Goal: Transaction & Acquisition: Book appointment/travel/reservation

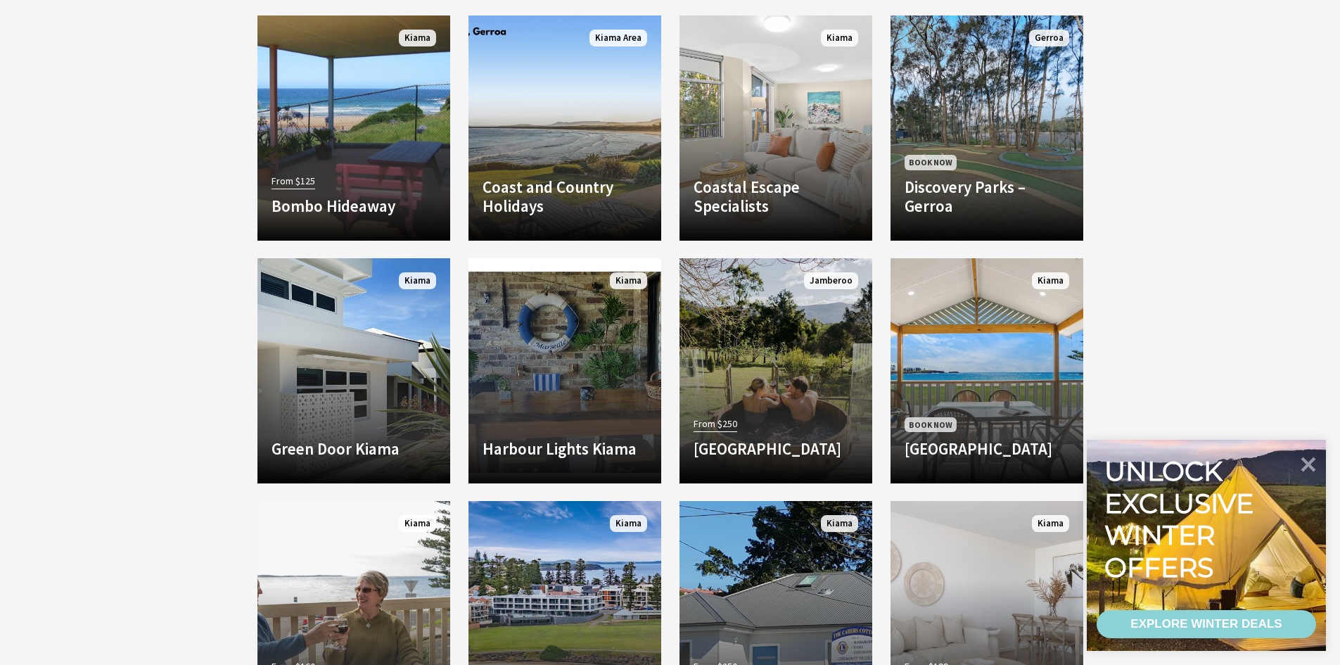
scroll to position [985, 0]
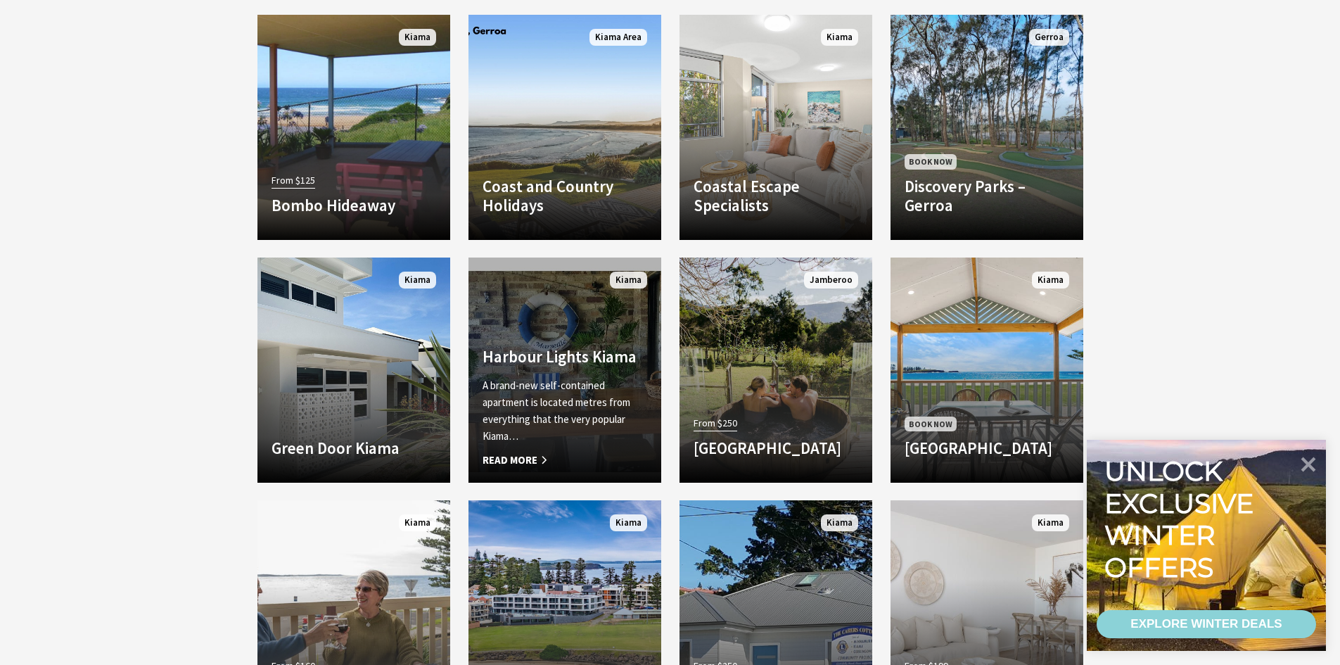
click at [529, 462] on span "Read More" at bounding box center [564, 460] width 165 height 17
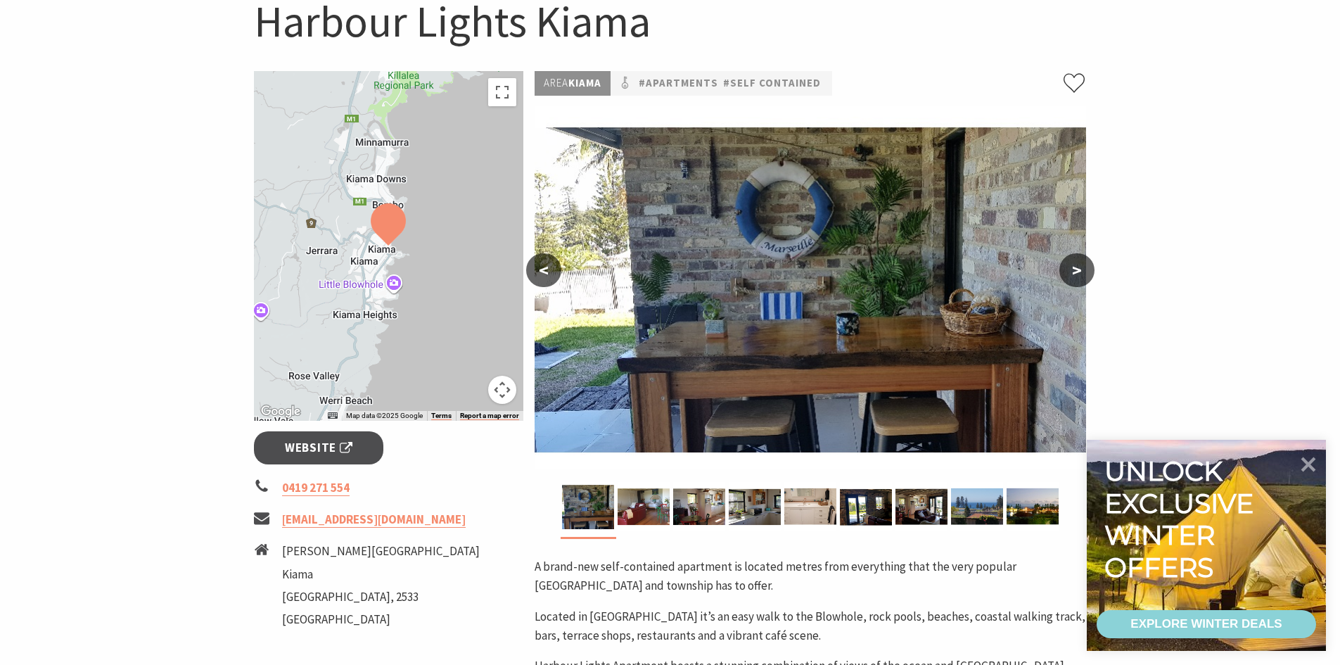
scroll to position [141, 0]
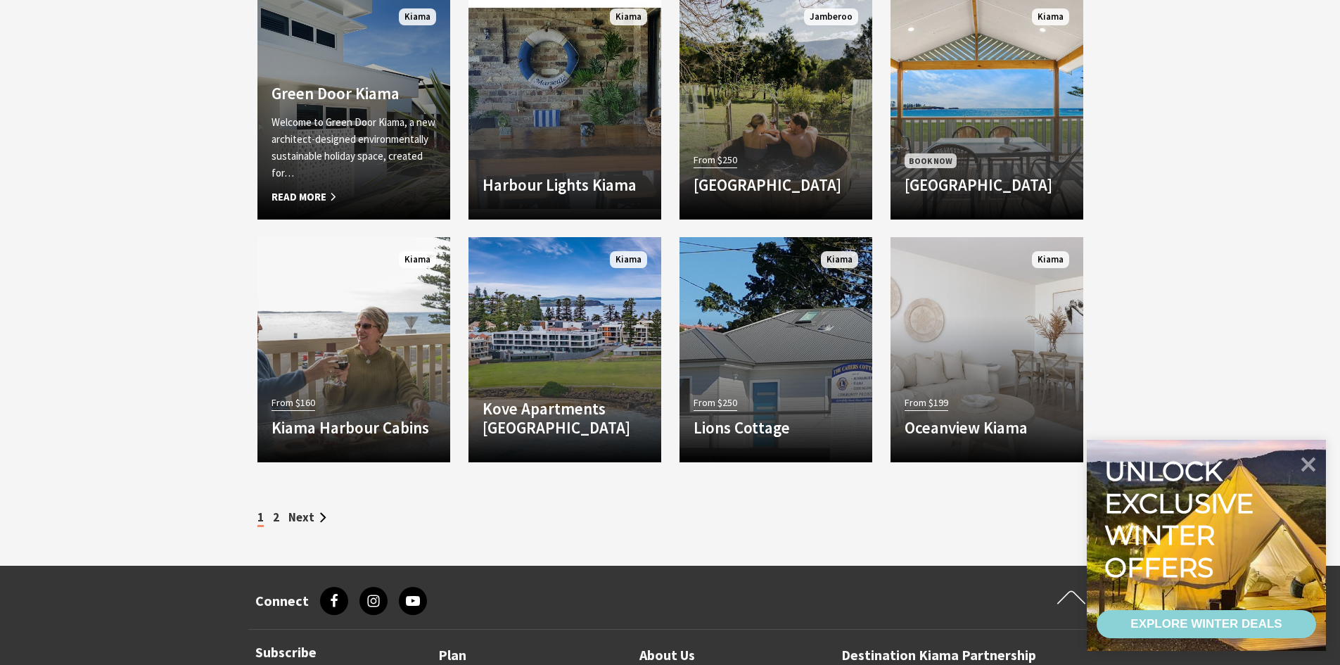
scroll to position [1266, 0]
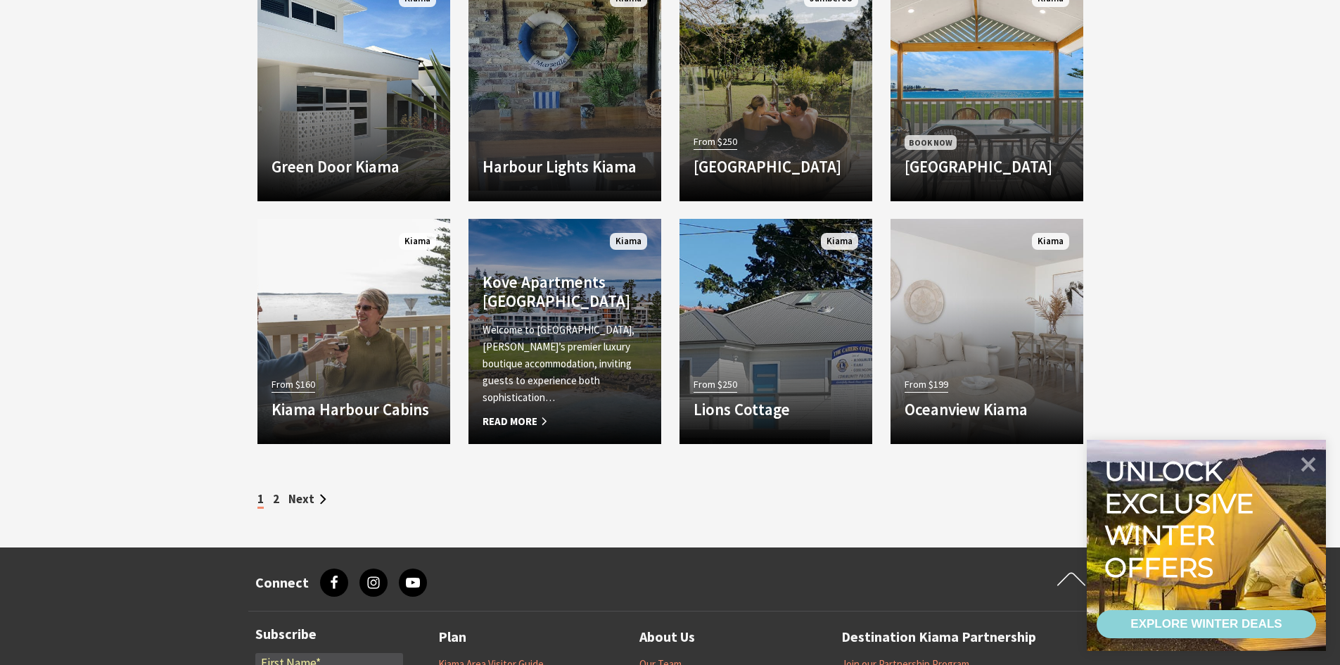
click at [537, 383] on p "Welcome to [GEOGRAPHIC_DATA], [PERSON_NAME]’s premier luxury boutique accommoda…" at bounding box center [564, 363] width 165 height 84
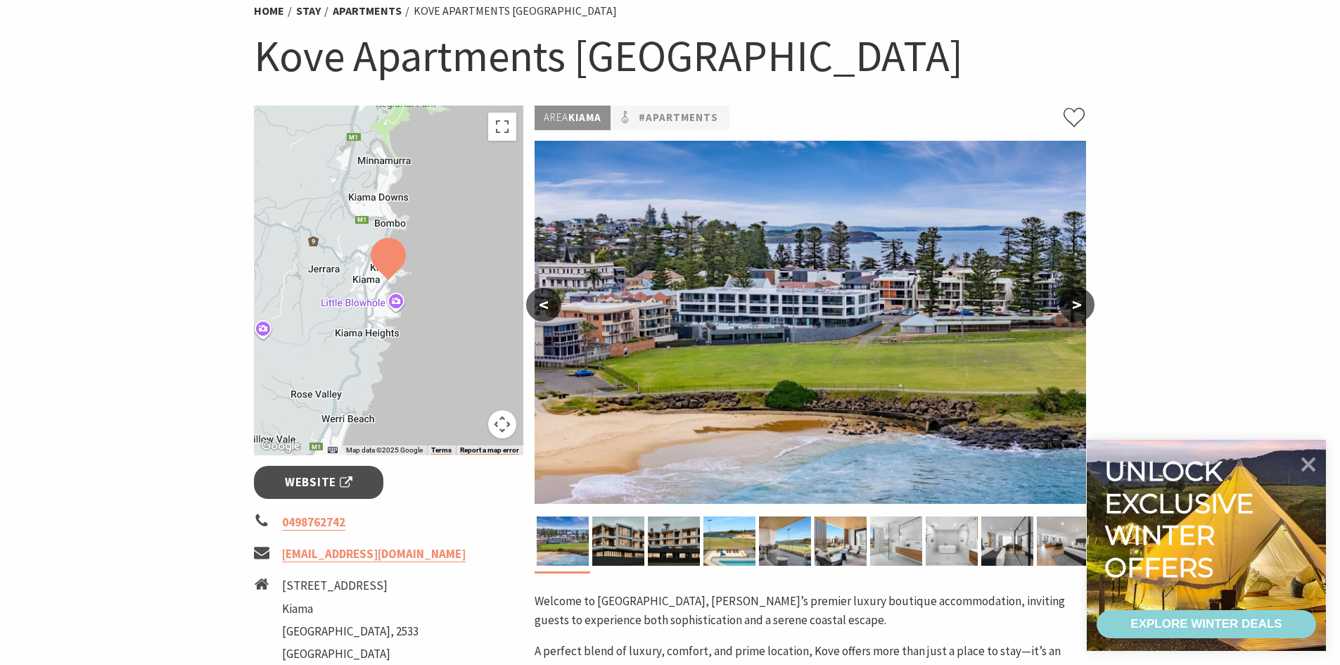
scroll to position [70, 0]
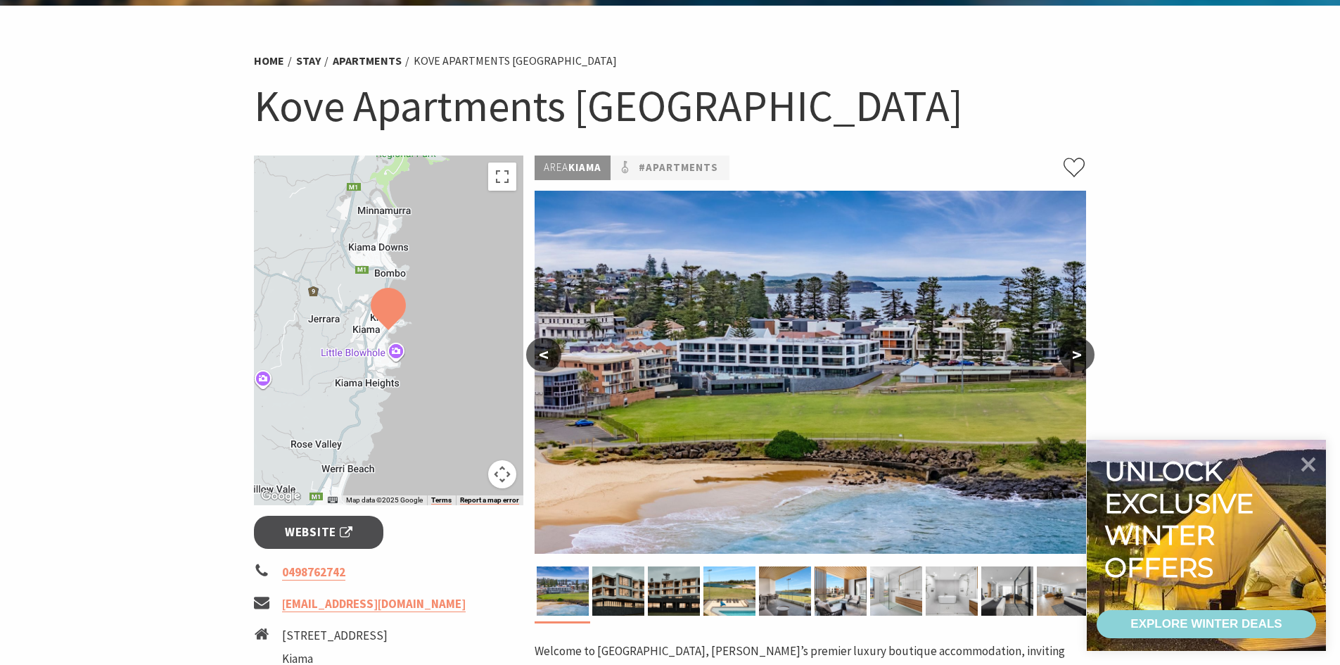
click at [1065, 354] on button ">" at bounding box center [1076, 355] width 35 height 34
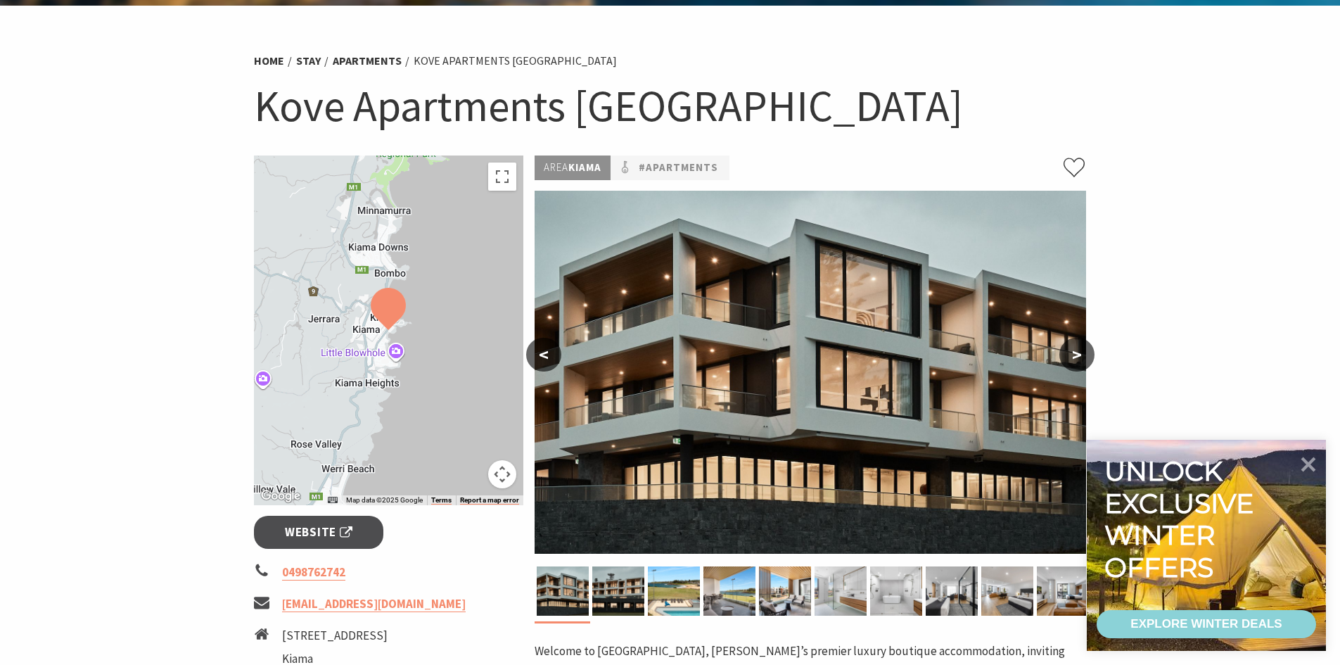
click at [1065, 354] on button ">" at bounding box center [1076, 355] width 35 height 34
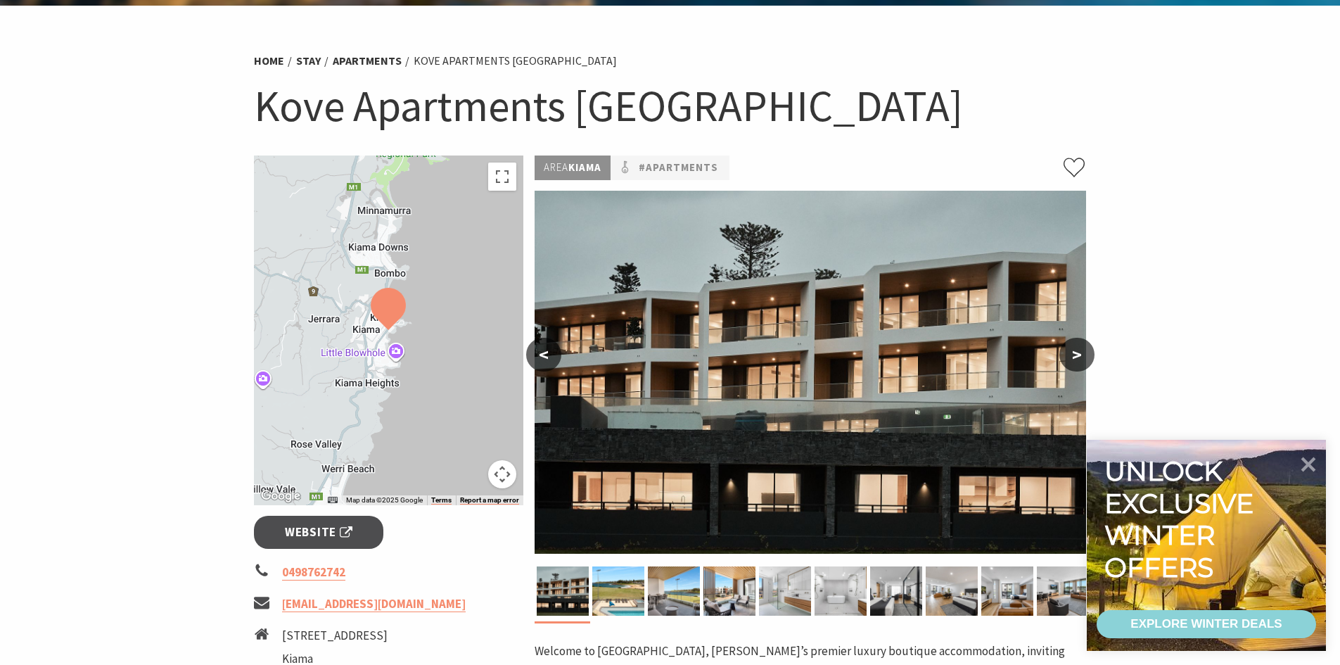
click at [1065, 354] on button ">" at bounding box center [1076, 355] width 35 height 34
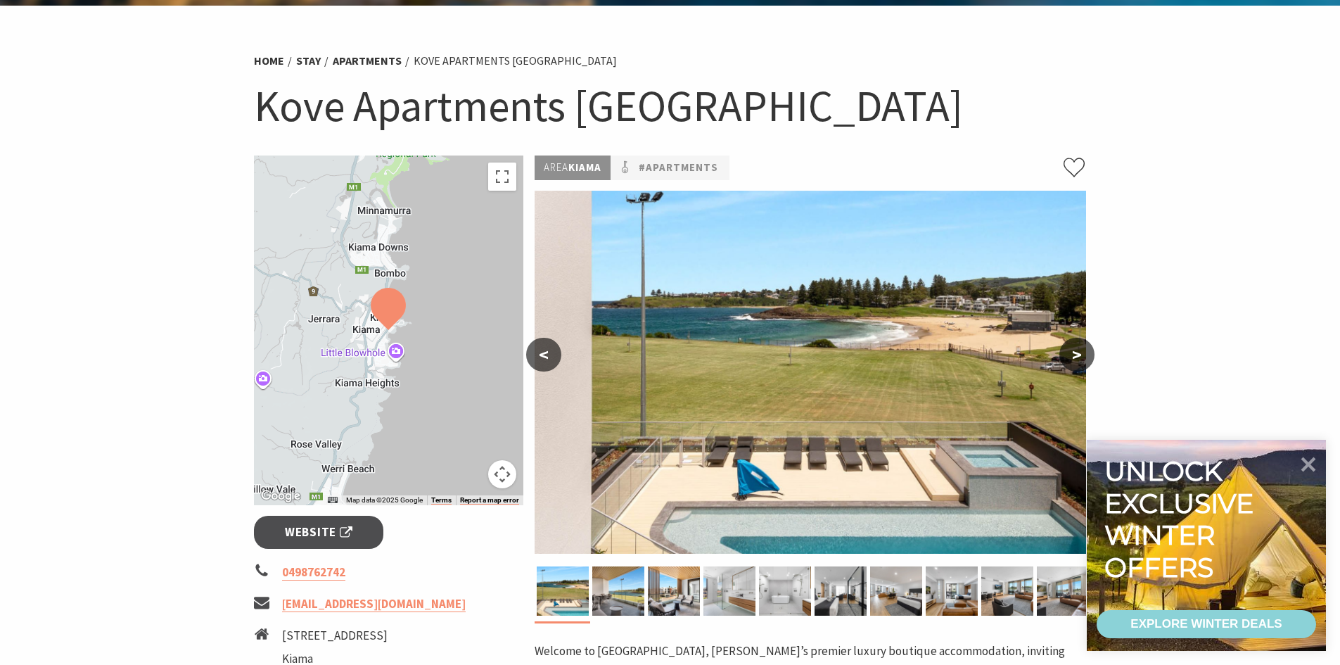
click at [1065, 354] on button ">" at bounding box center [1076, 355] width 35 height 34
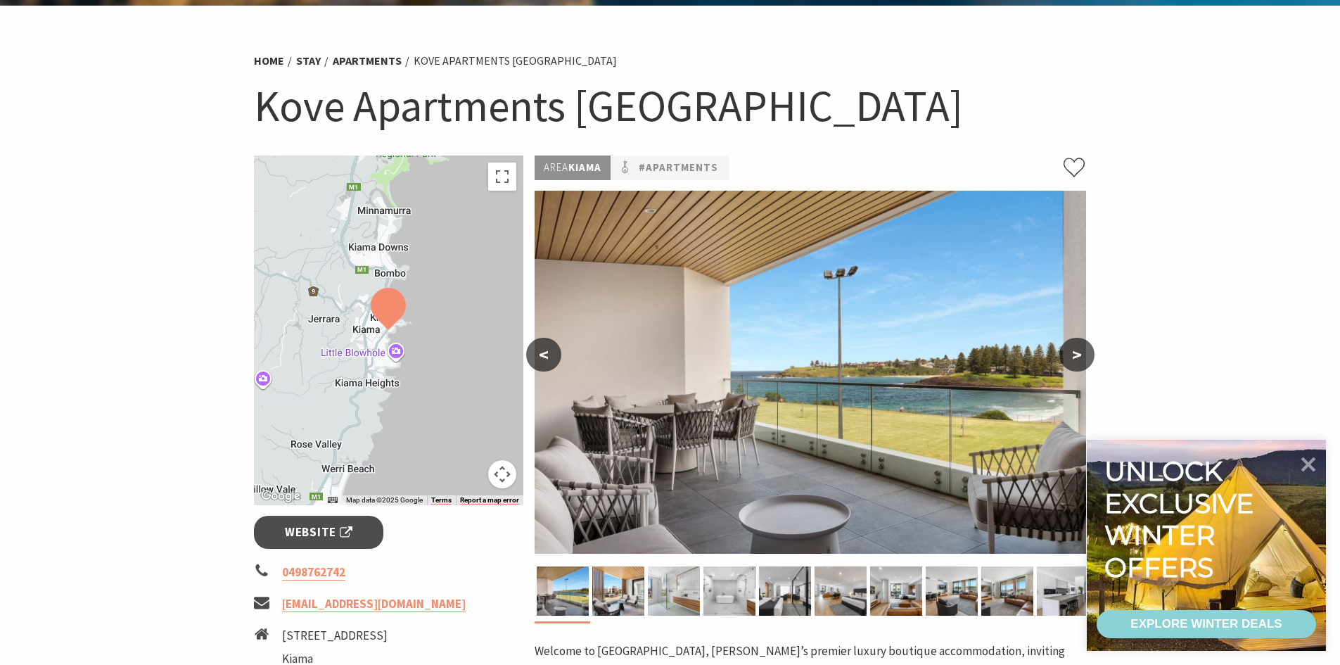
click at [1065, 354] on button ">" at bounding box center [1076, 355] width 35 height 34
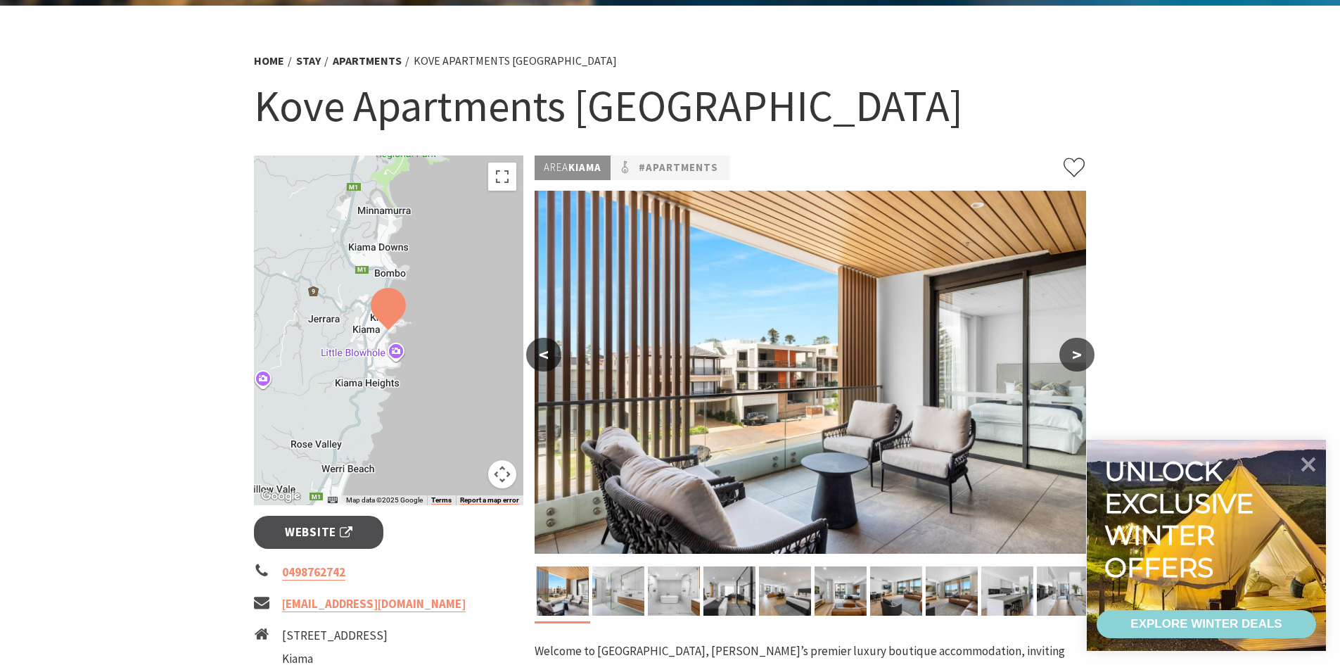
click at [1065, 354] on button ">" at bounding box center [1076, 355] width 35 height 34
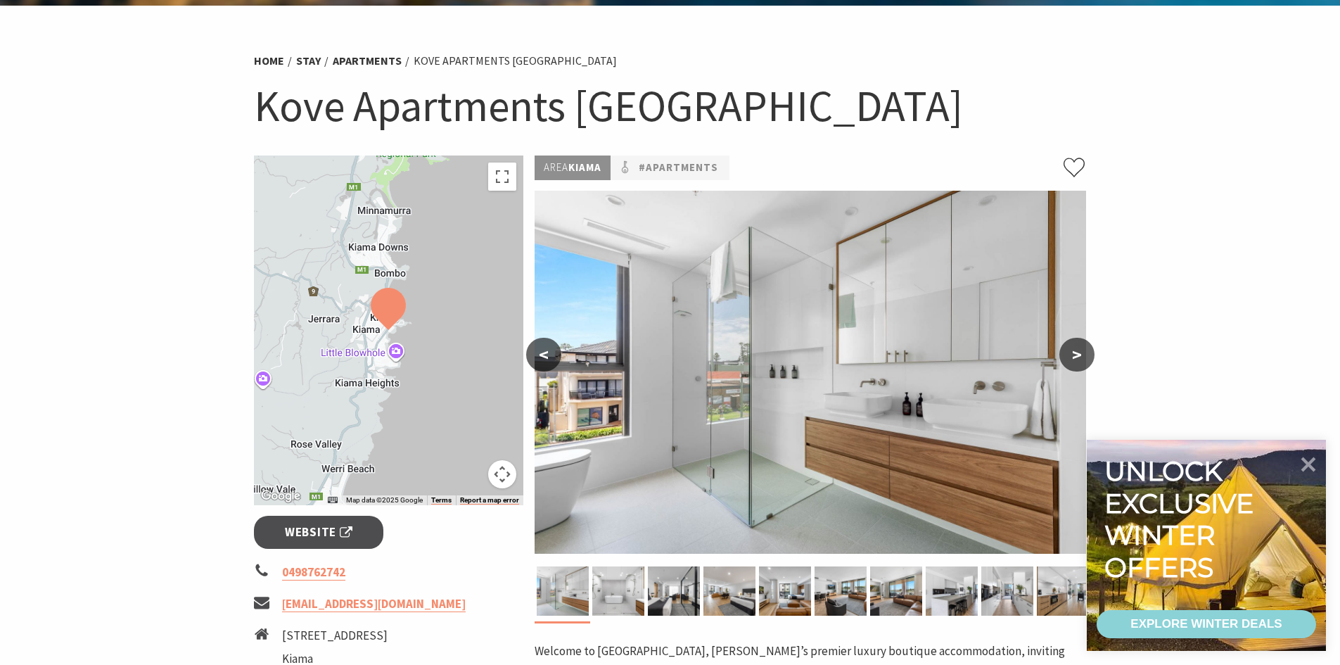
click at [1065, 354] on button ">" at bounding box center [1076, 355] width 35 height 34
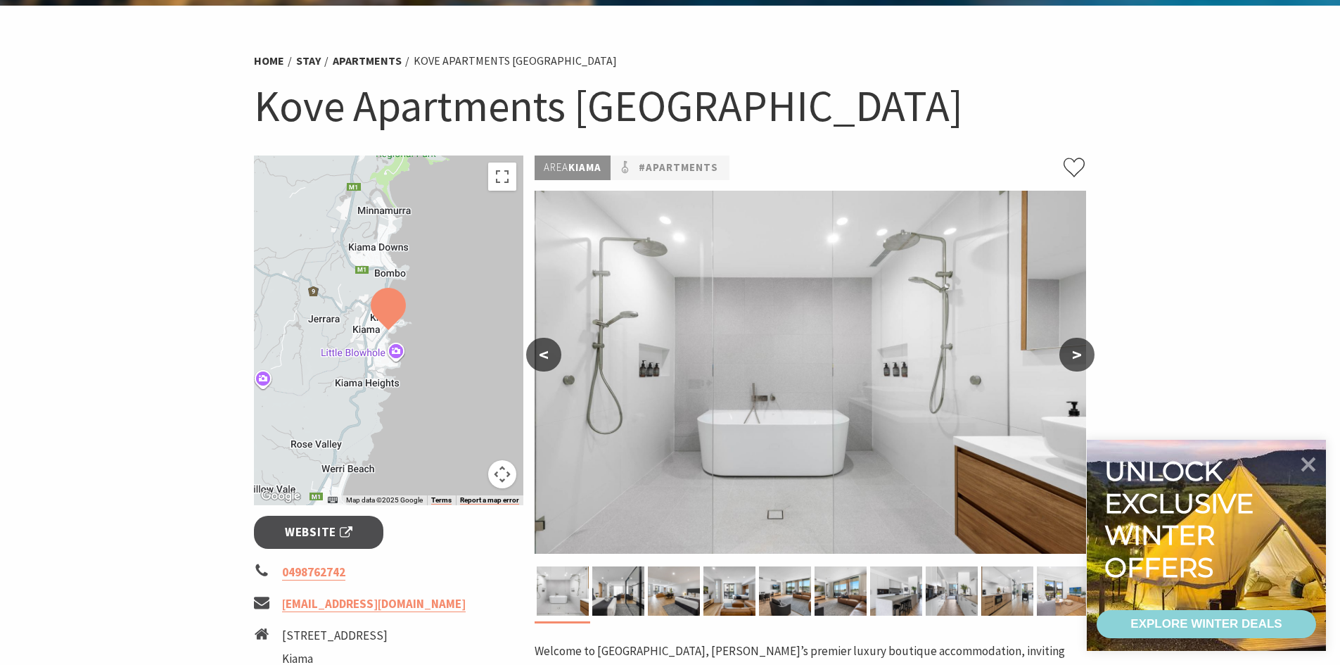
click at [1065, 354] on button ">" at bounding box center [1076, 355] width 35 height 34
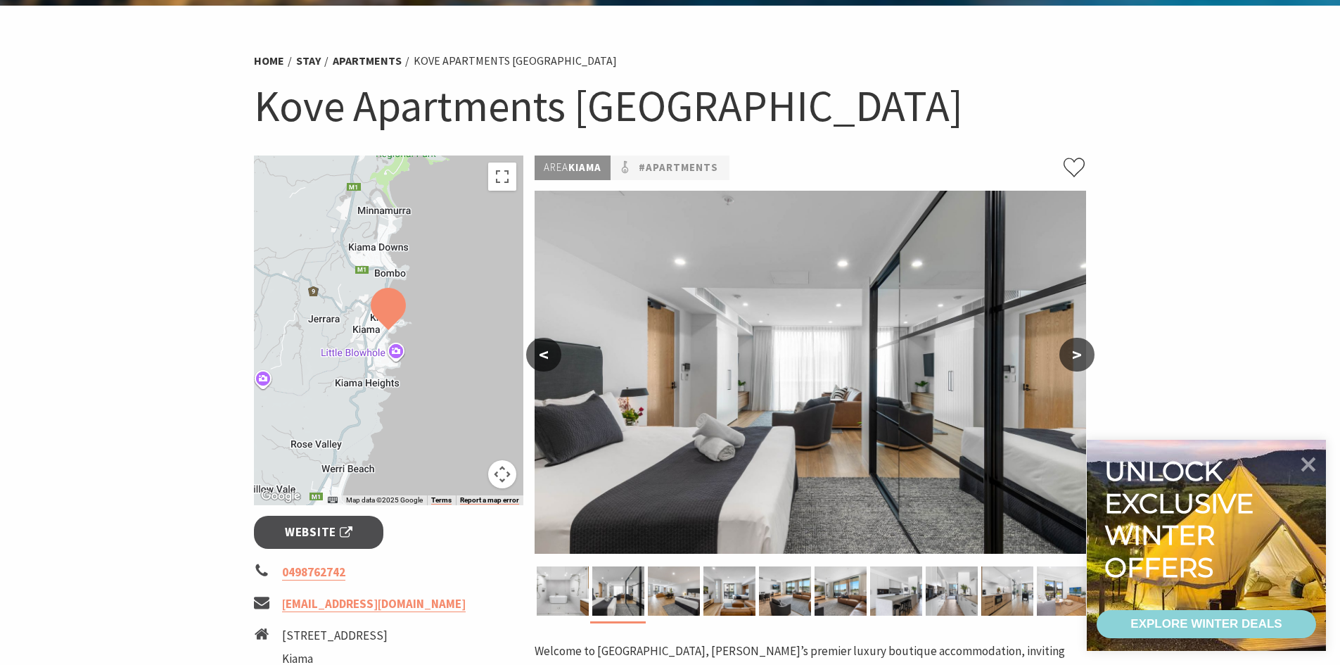
click at [1065, 354] on button ">" at bounding box center [1076, 355] width 35 height 34
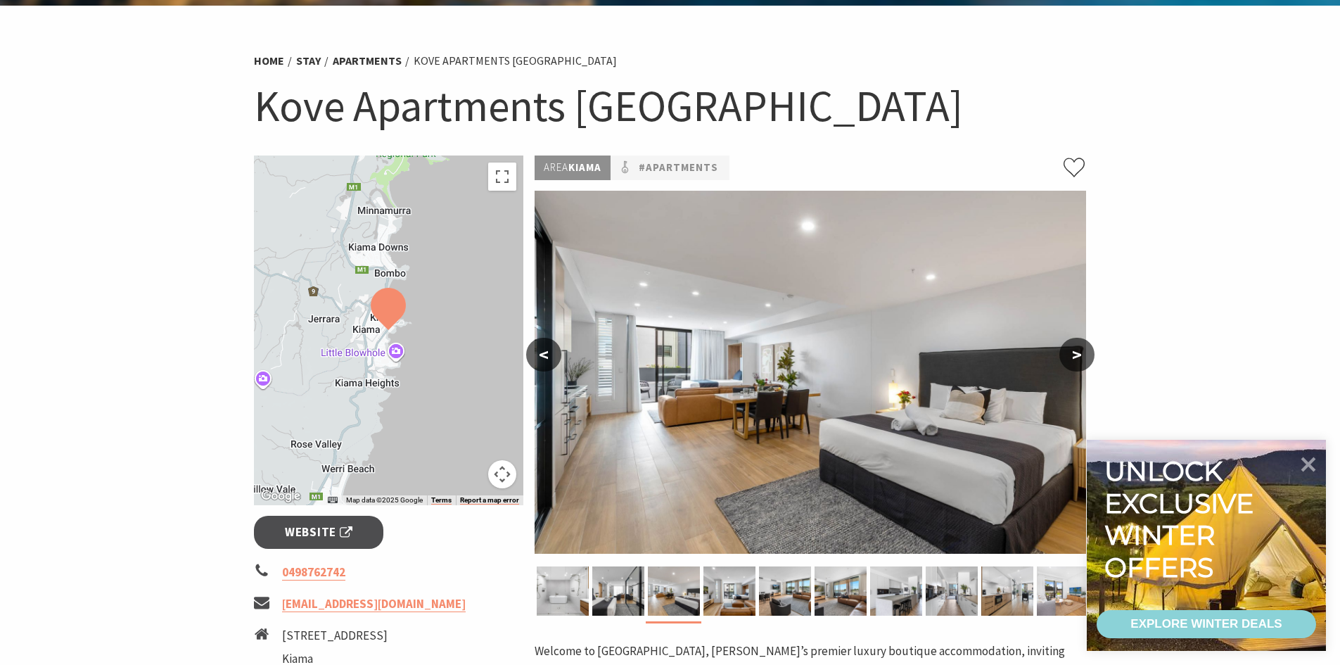
click at [1067, 354] on button ">" at bounding box center [1076, 355] width 35 height 34
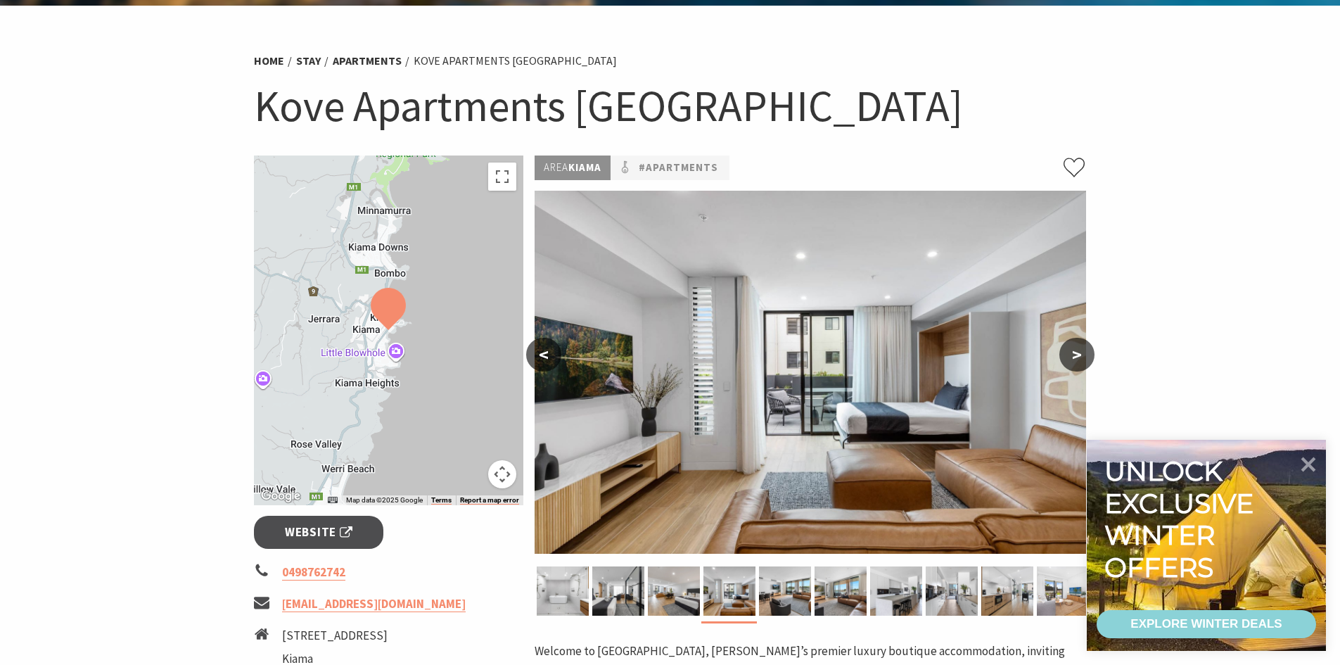
click at [1082, 358] on button ">" at bounding box center [1076, 355] width 35 height 34
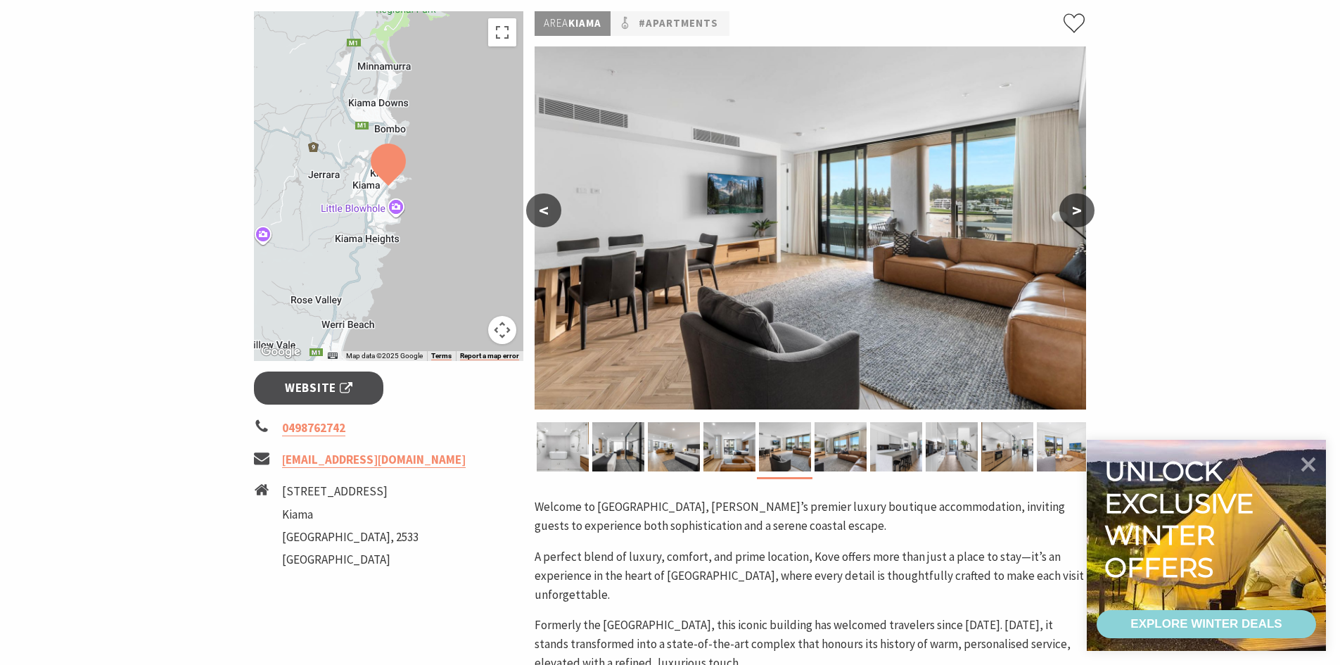
scroll to position [211, 0]
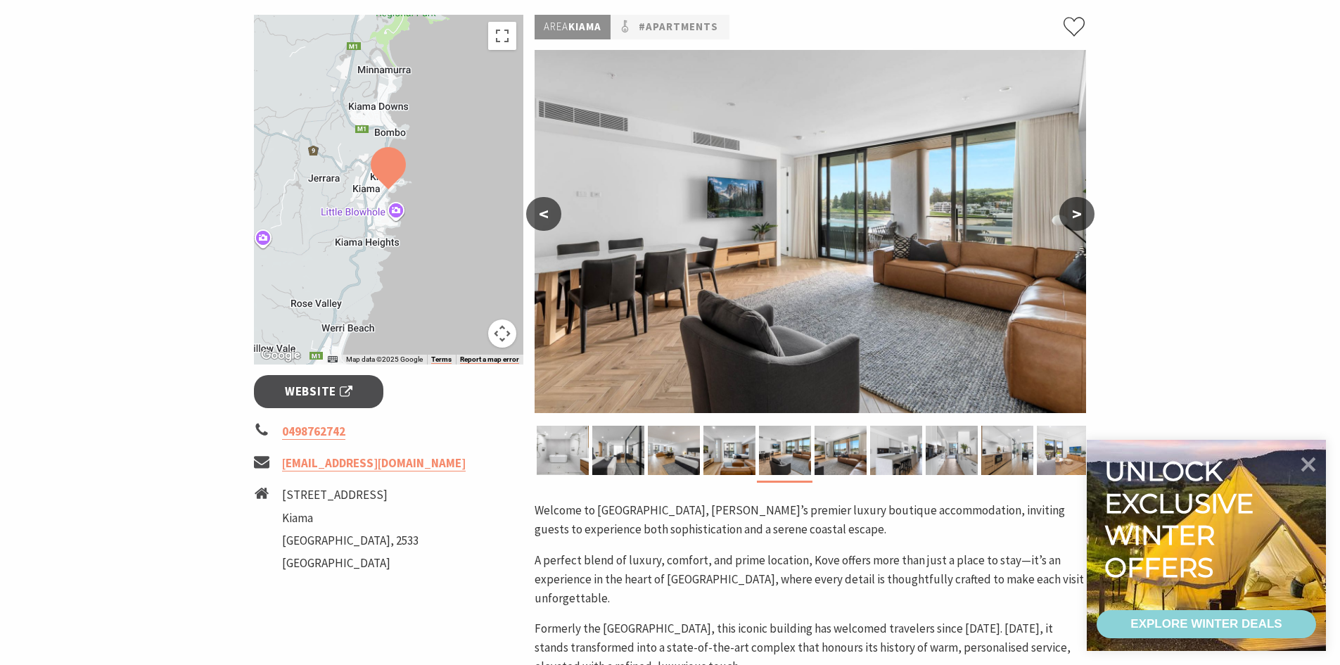
click at [1081, 213] on button ">" at bounding box center [1076, 214] width 35 height 34
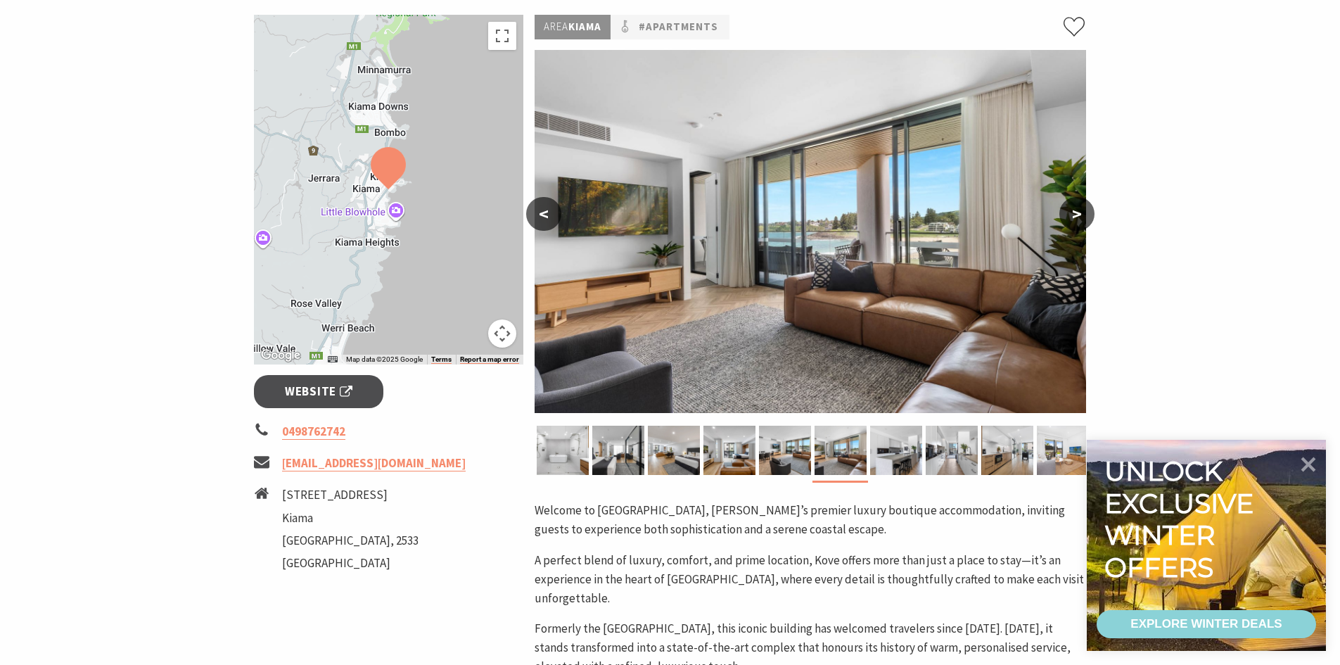
click at [1081, 213] on button ">" at bounding box center [1076, 214] width 35 height 34
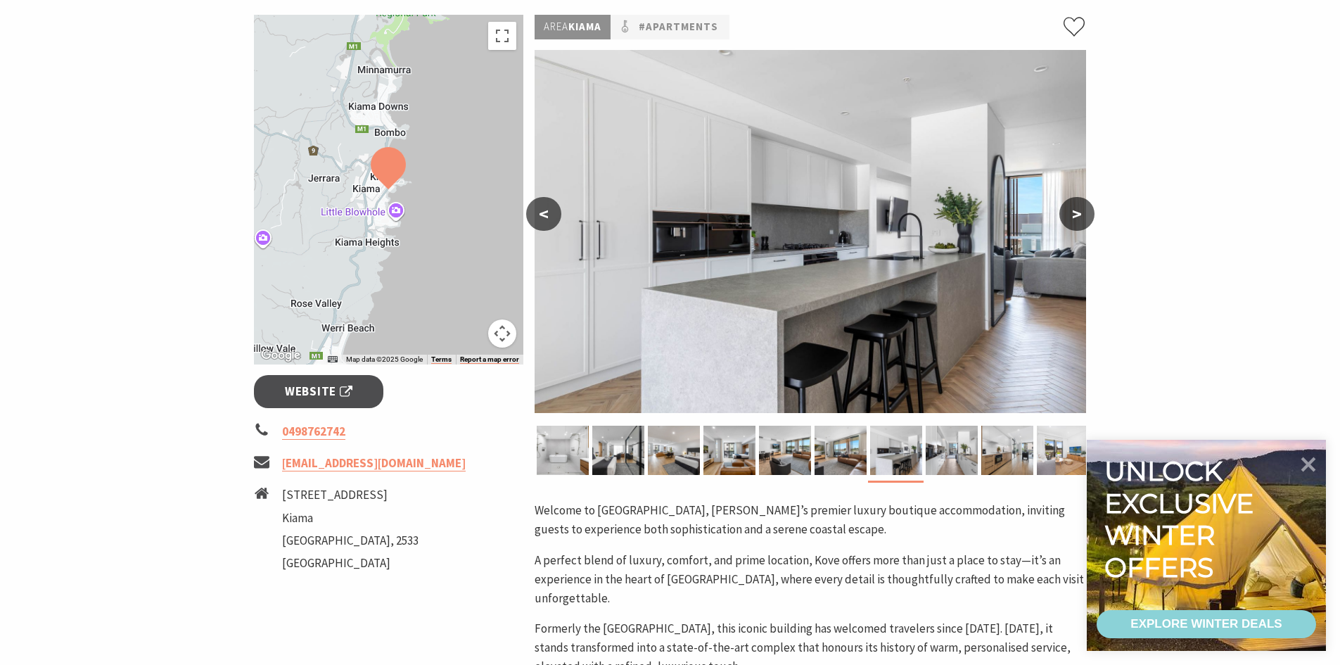
click at [1081, 213] on button ">" at bounding box center [1076, 214] width 35 height 34
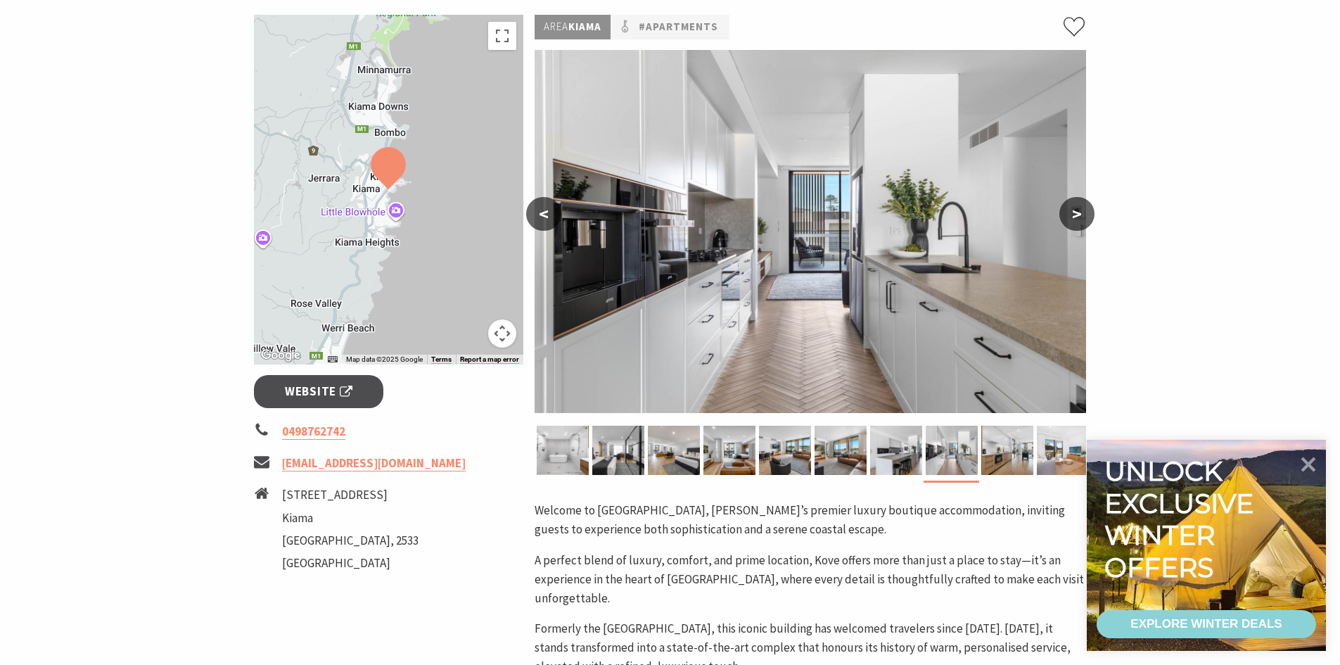
click at [1081, 213] on button ">" at bounding box center [1076, 214] width 35 height 34
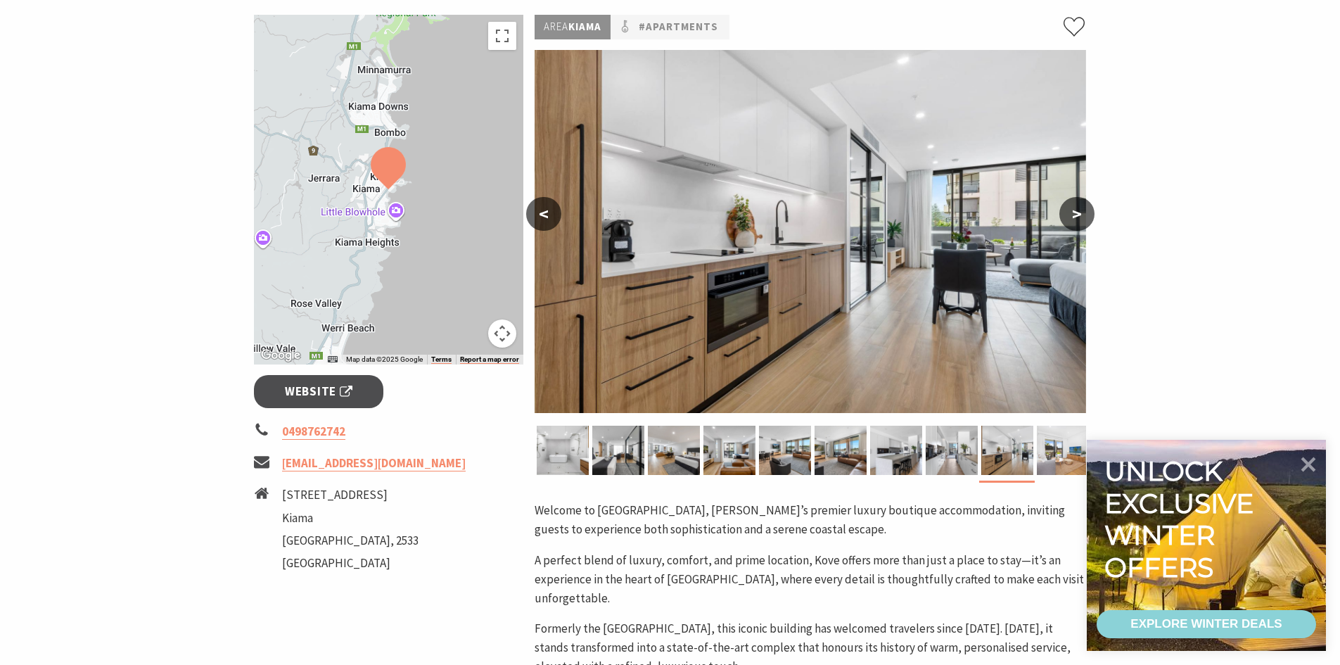
click at [1081, 213] on button ">" at bounding box center [1076, 214] width 35 height 34
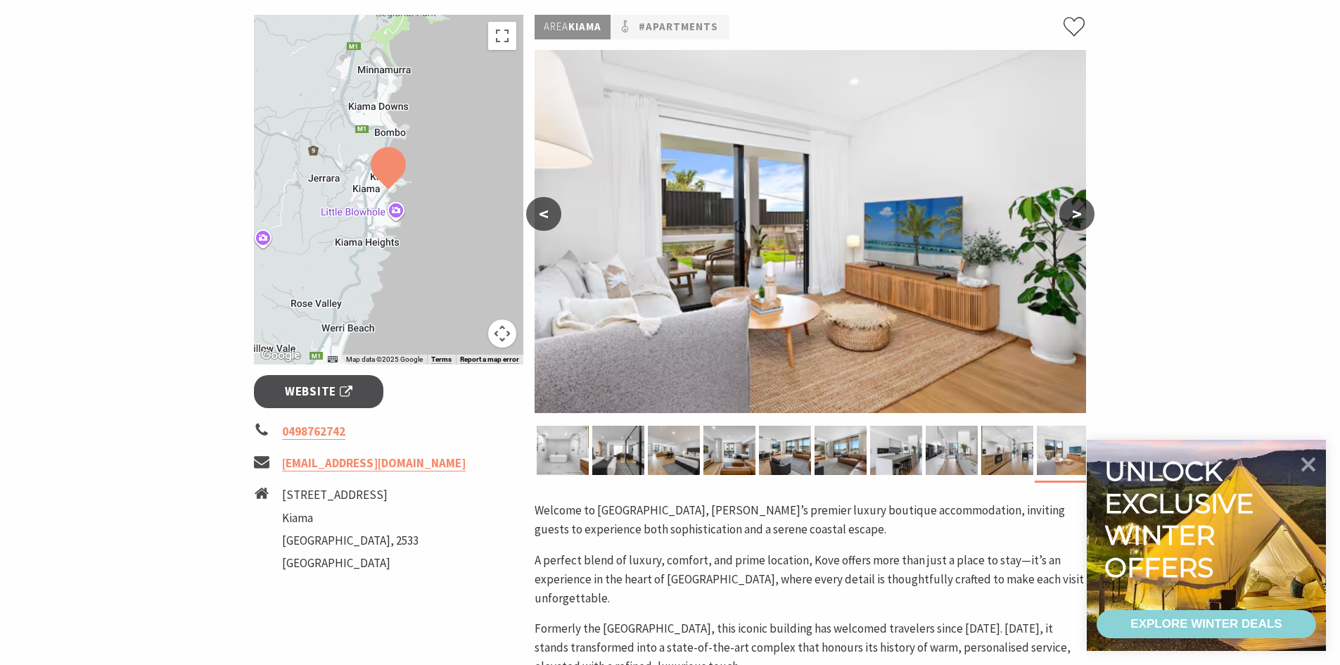
click at [1082, 213] on button ">" at bounding box center [1076, 214] width 35 height 34
click at [1078, 221] on button ">" at bounding box center [1076, 214] width 35 height 34
click at [309, 391] on span "Website" at bounding box center [319, 391] width 68 height 19
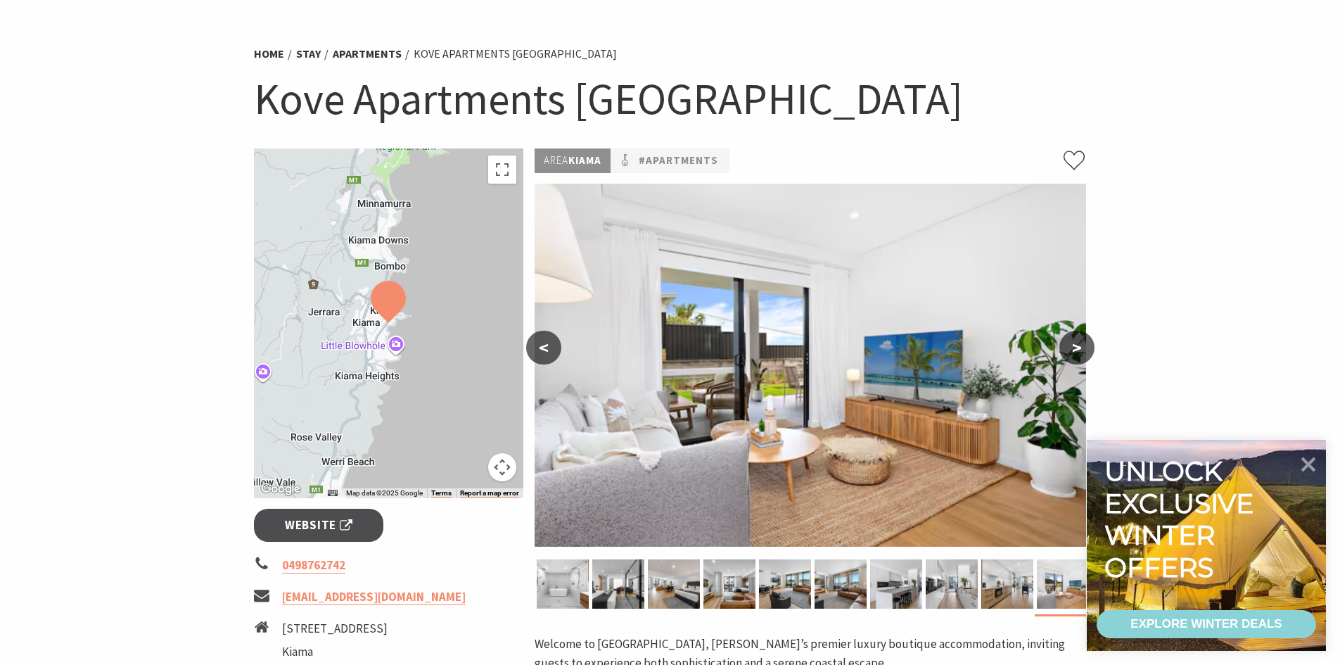
scroll to position [0, 0]
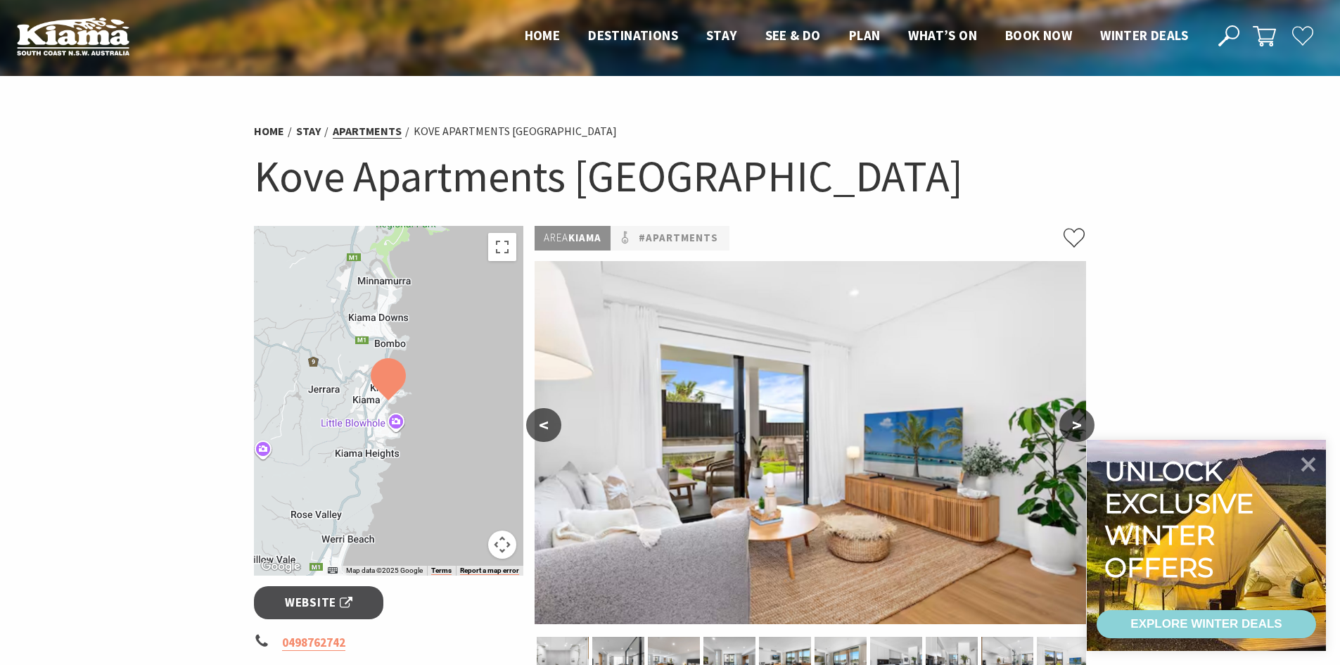
click at [381, 135] on link "Apartments" at bounding box center [367, 131] width 69 height 15
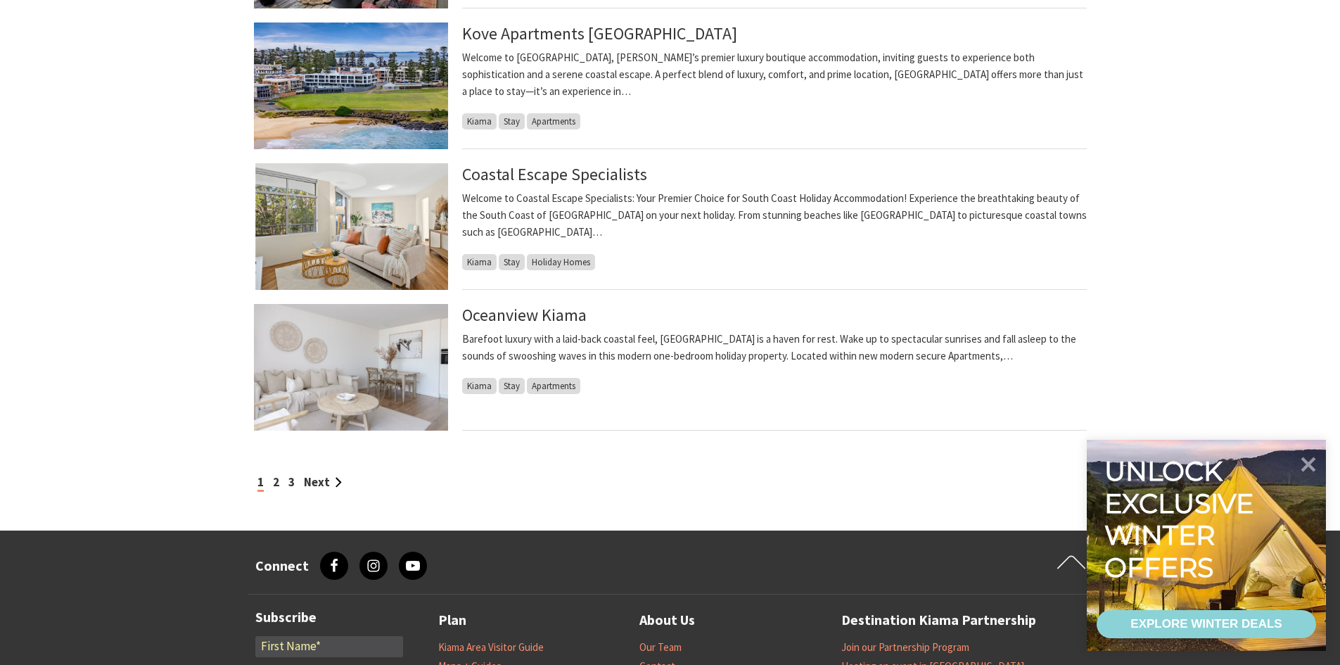
scroll to position [1125, 0]
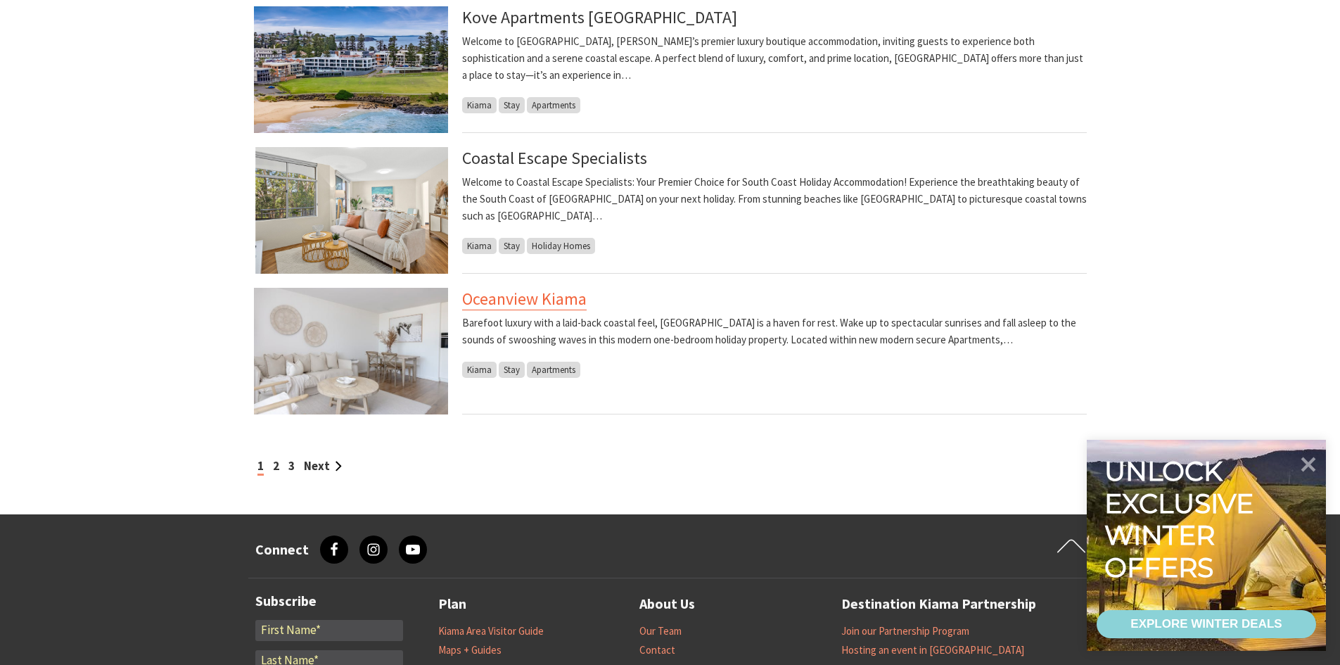
click at [539, 302] on link "Oceanview Kiama" at bounding box center [524, 299] width 124 height 23
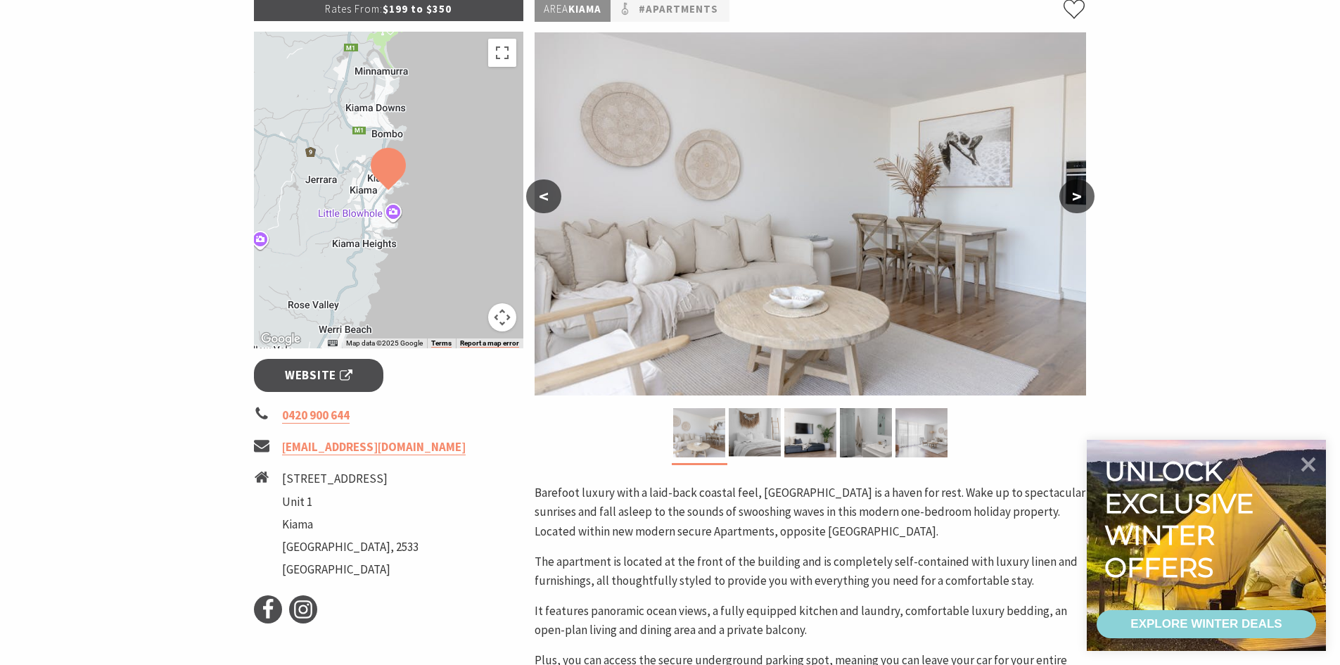
scroll to position [211, 0]
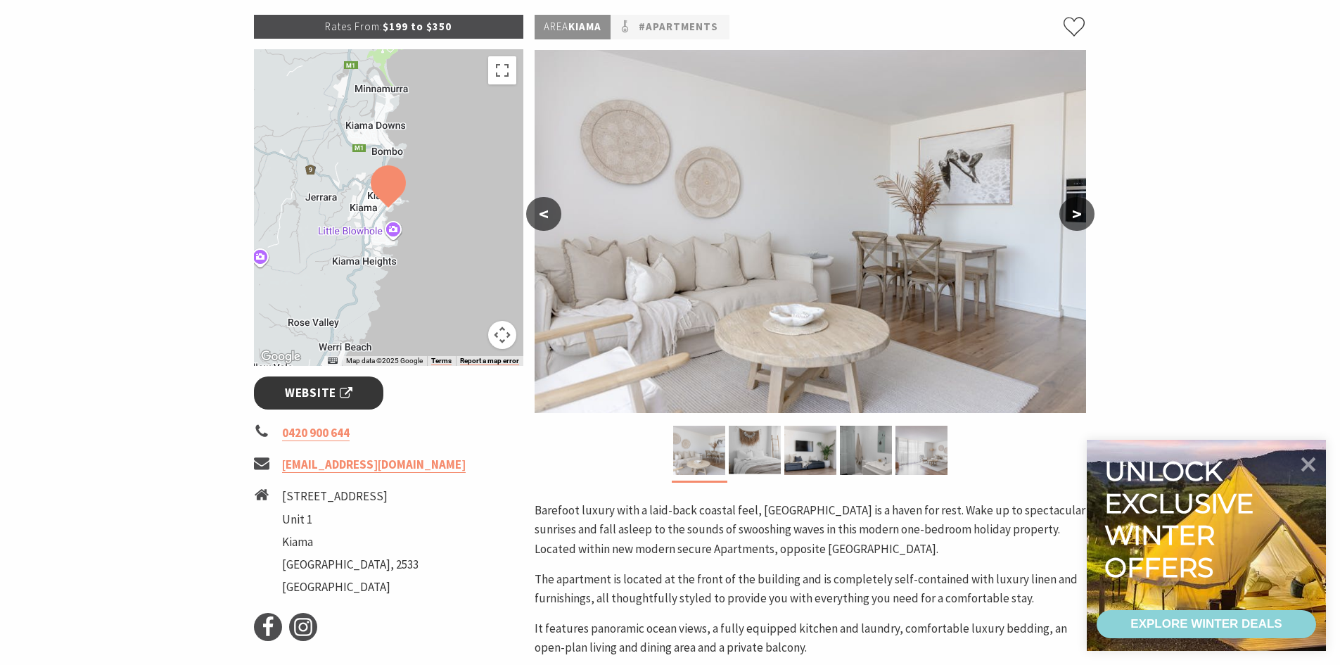
click at [351, 390] on span "Website" at bounding box center [319, 392] width 68 height 19
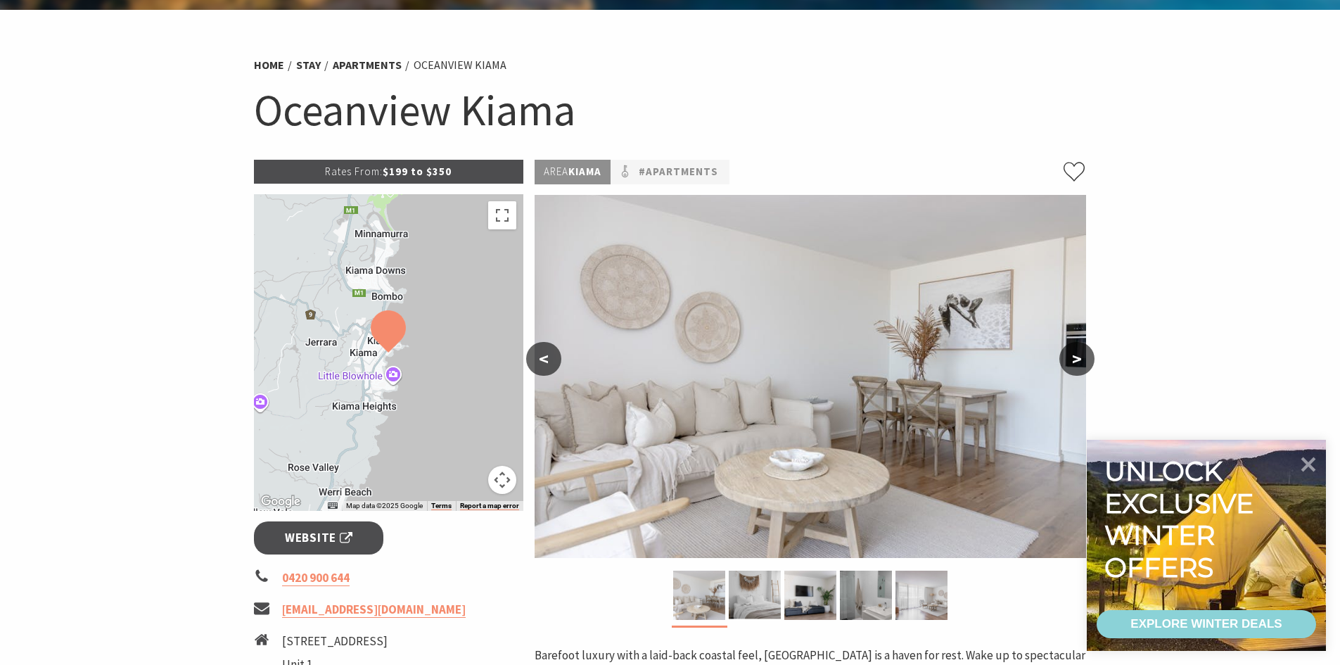
scroll to position [0, 0]
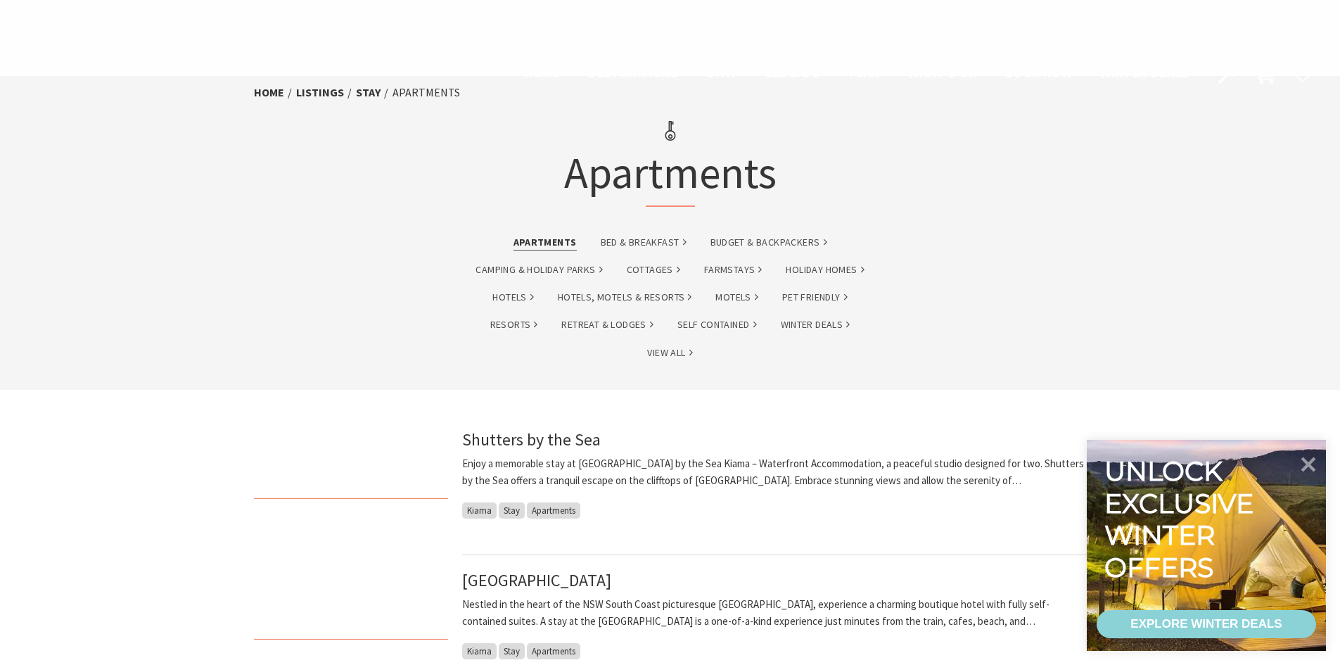
scroll to position [1125, 0]
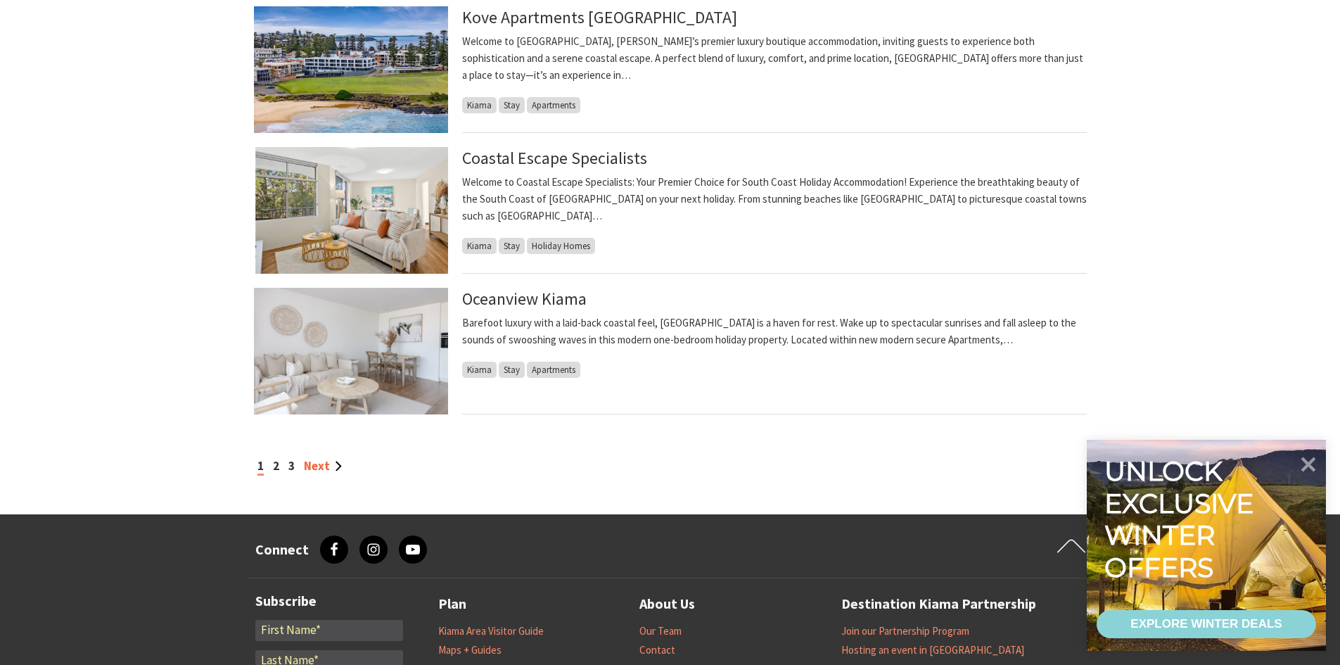
click at [319, 466] on link "Next" at bounding box center [323, 465] width 38 height 15
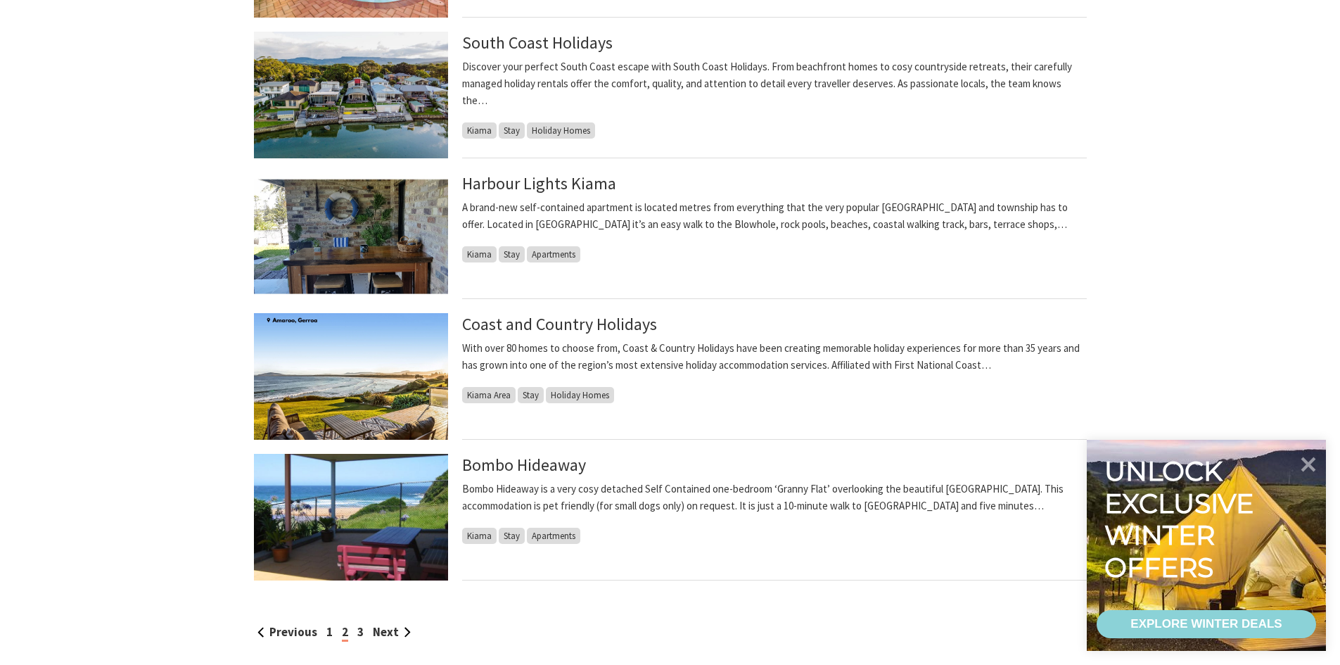
scroll to position [985, 0]
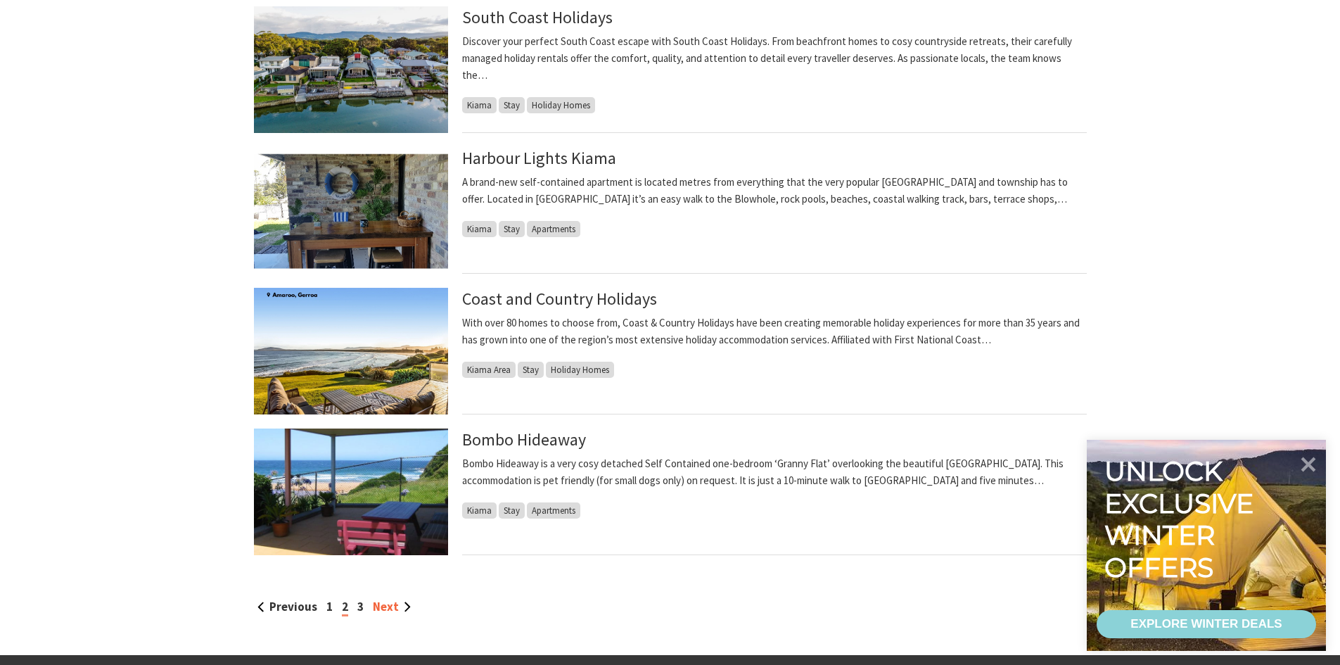
click at [390, 608] on link "Next" at bounding box center [392, 605] width 38 height 15
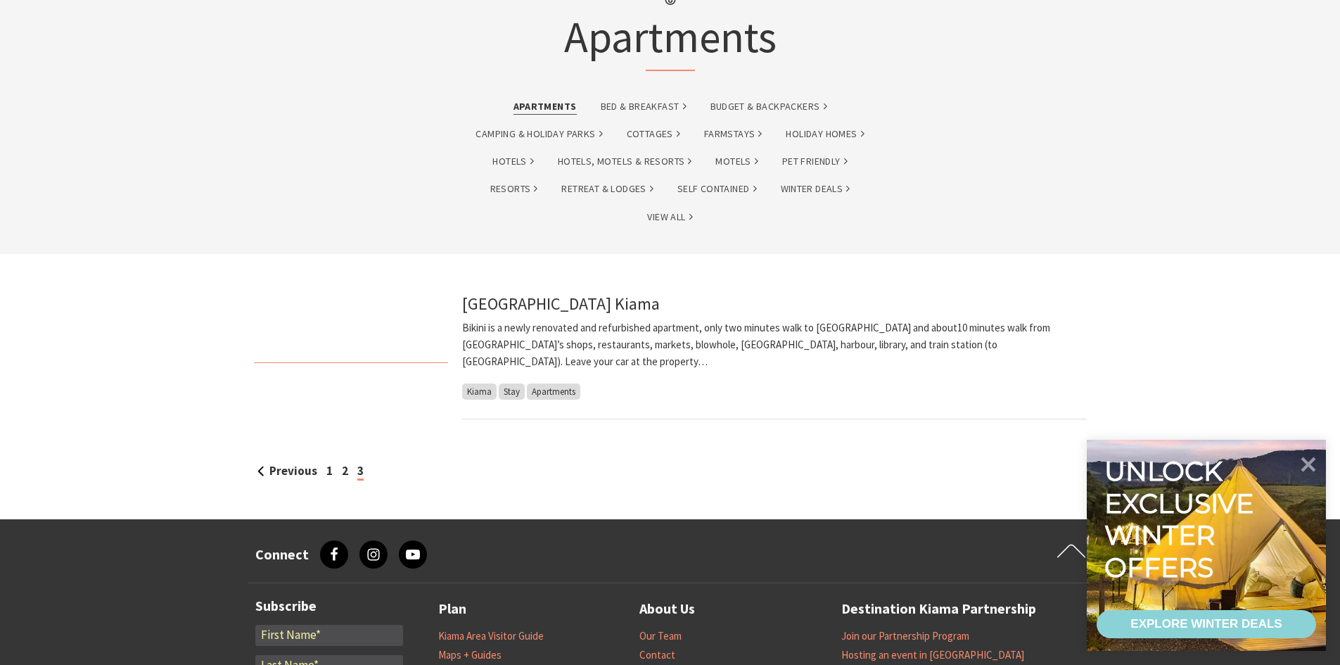
scroll to position [141, 0]
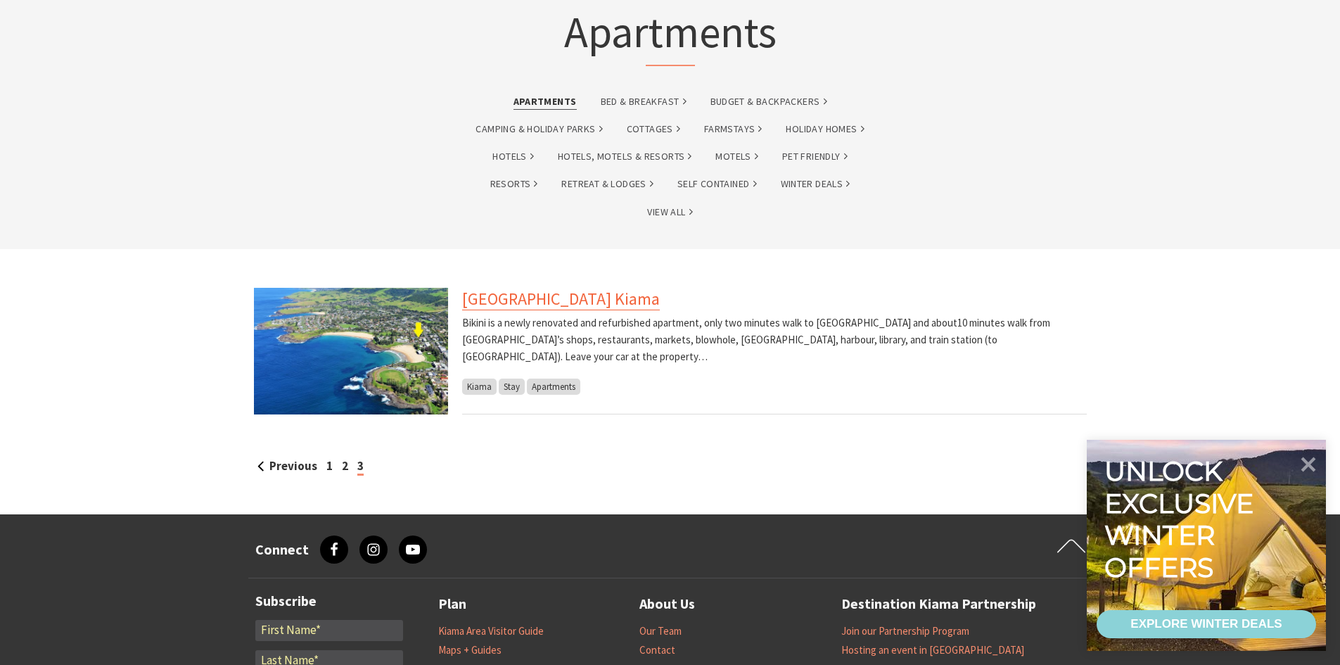
click at [480, 304] on link "[GEOGRAPHIC_DATA] Kiama" at bounding box center [561, 299] width 198 height 23
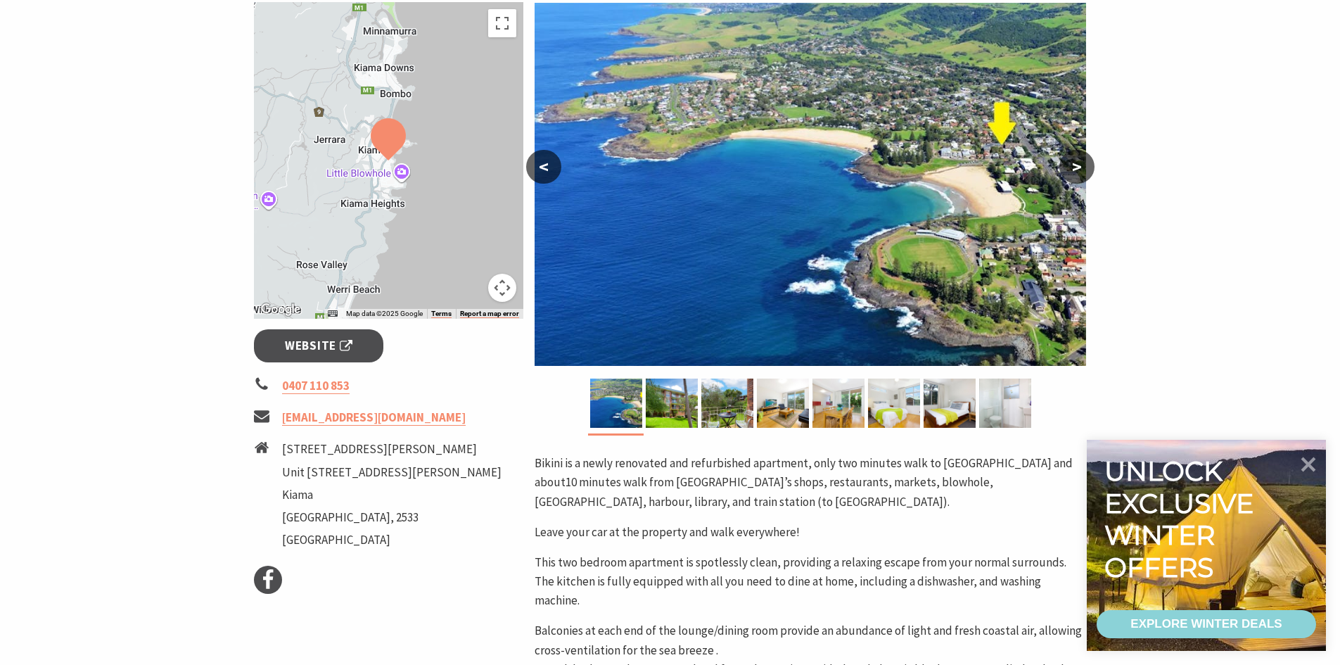
scroll to position [211, 0]
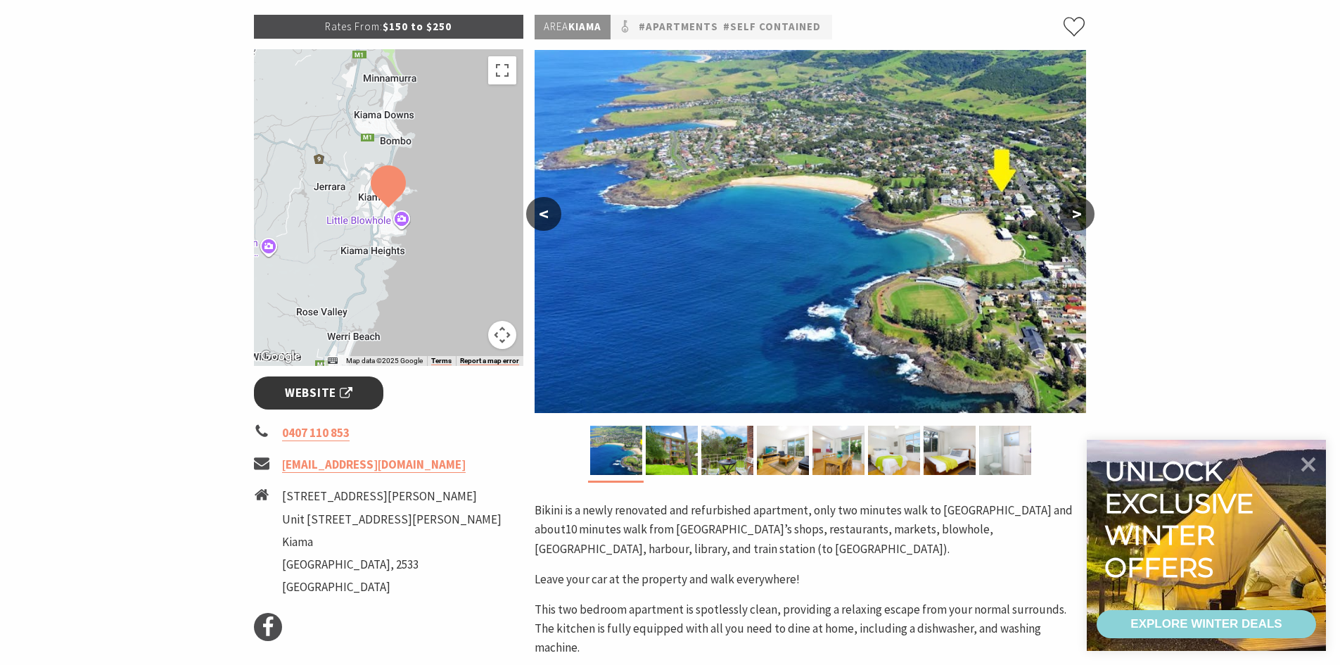
click at [331, 388] on span "Website" at bounding box center [319, 392] width 68 height 19
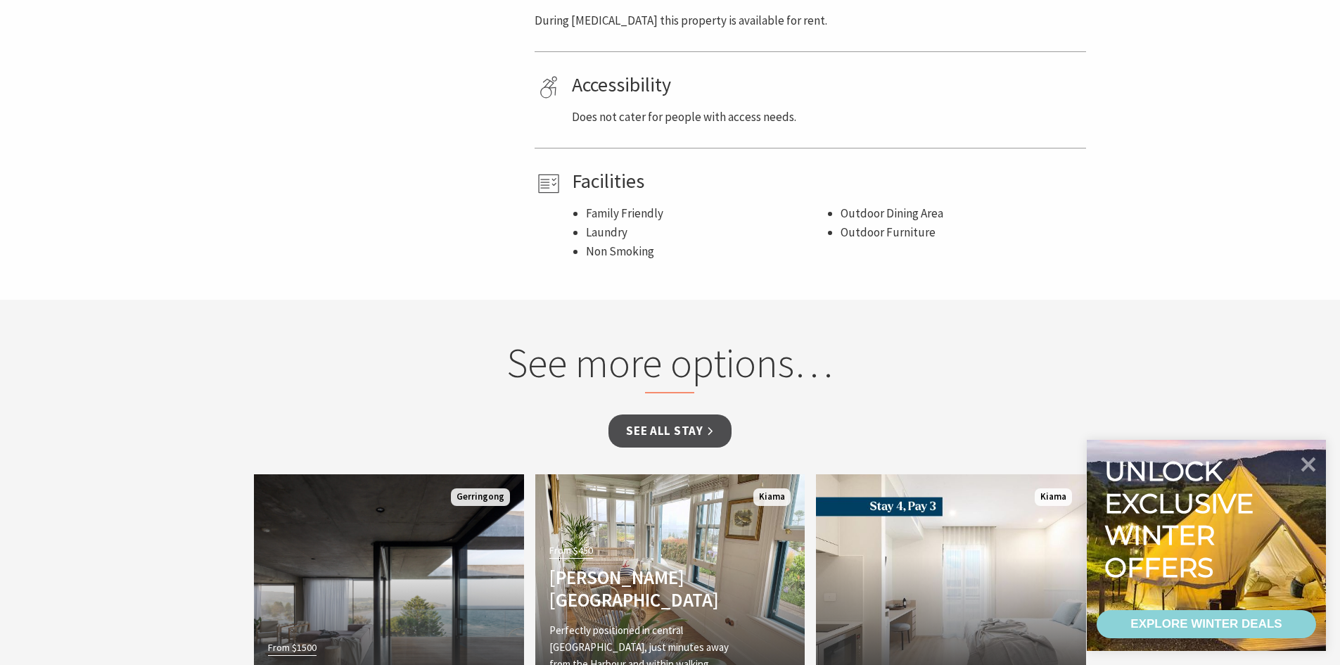
scroll to position [1336, 0]
